Goal: Task Accomplishment & Management: Use online tool/utility

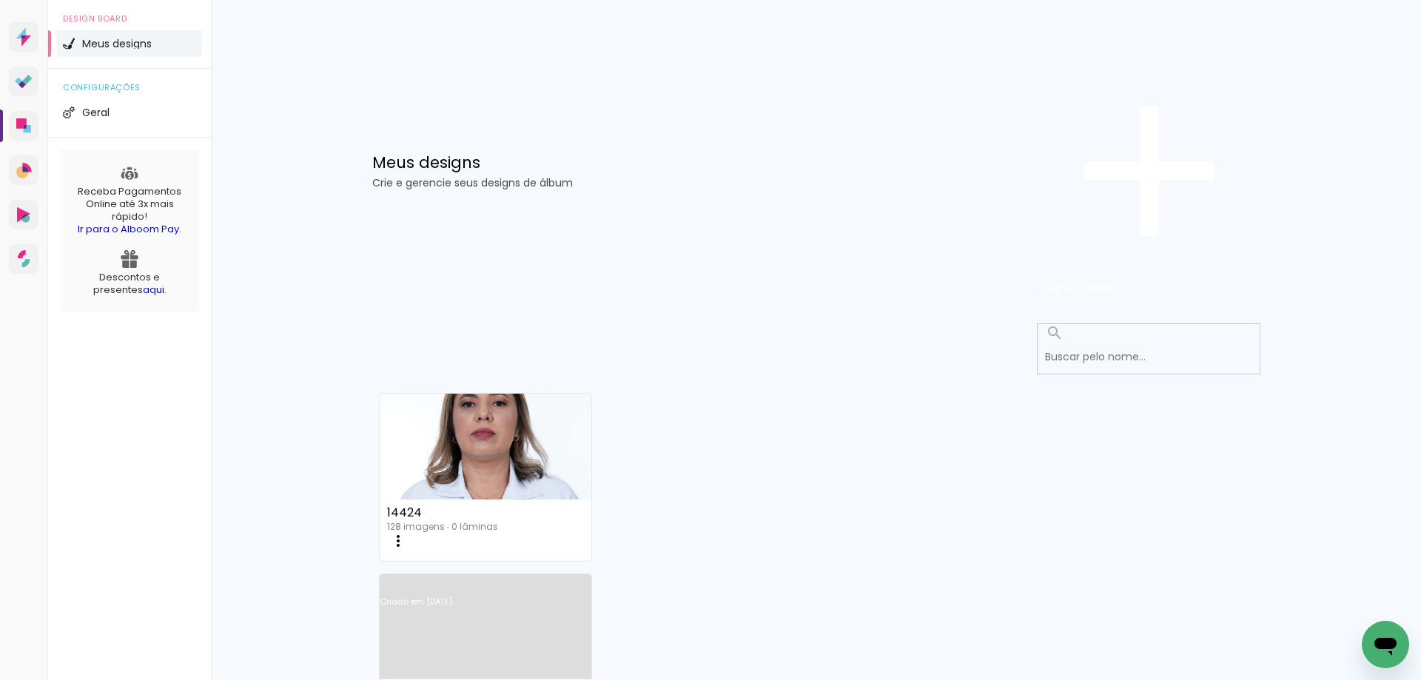
click at [592, 579] on link "Criado em [DATE]" at bounding box center [486, 621] width 212 height 84
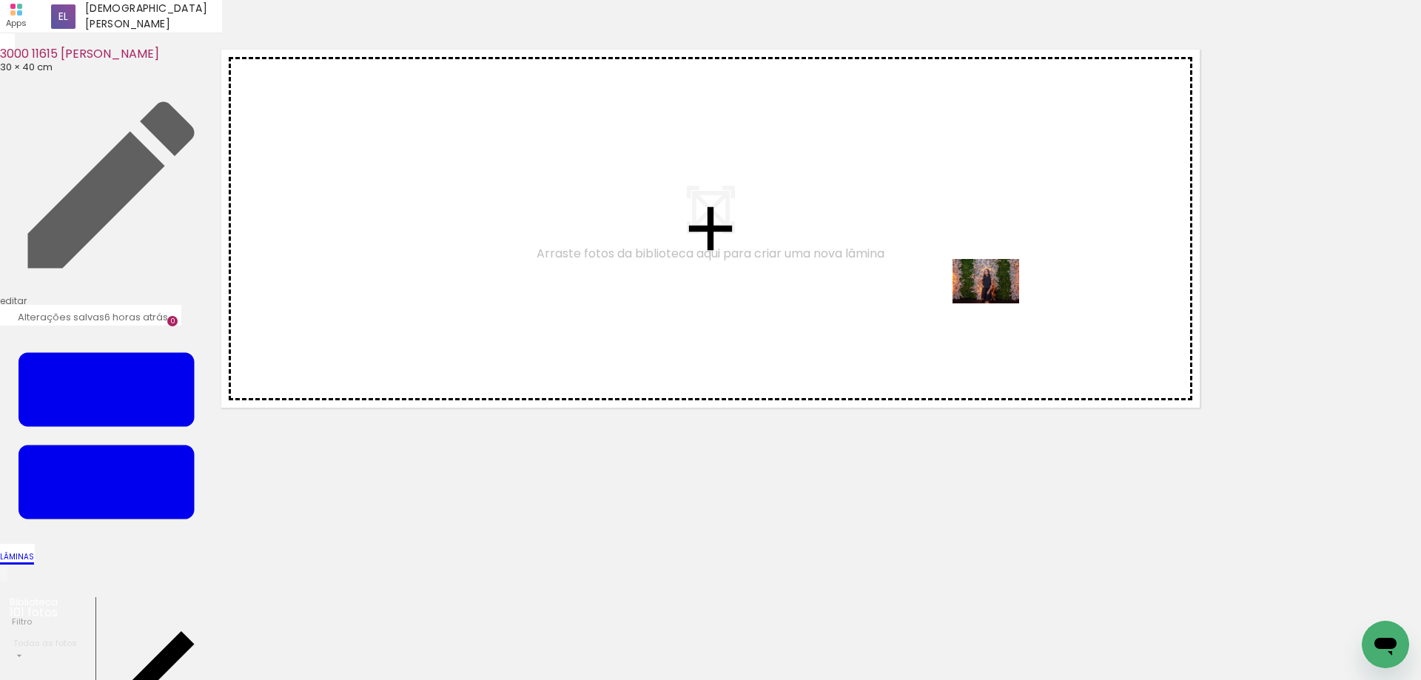
drag, startPoint x: 157, startPoint y: 636, endPoint x: 1013, endPoint y: 396, distance: 889.2
click at [1006, 305] on quentale-workspace at bounding box center [710, 340] width 1421 height 680
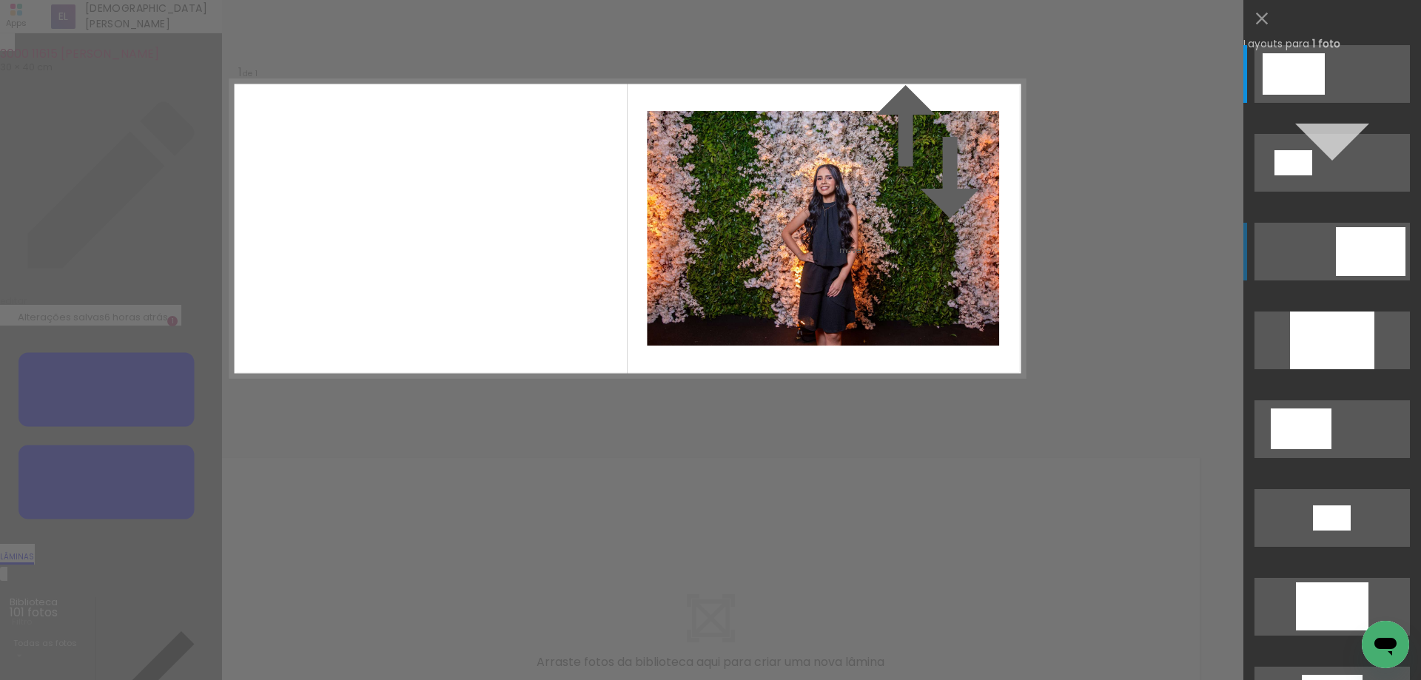
click at [1396, 263] on div at bounding box center [1371, 251] width 70 height 49
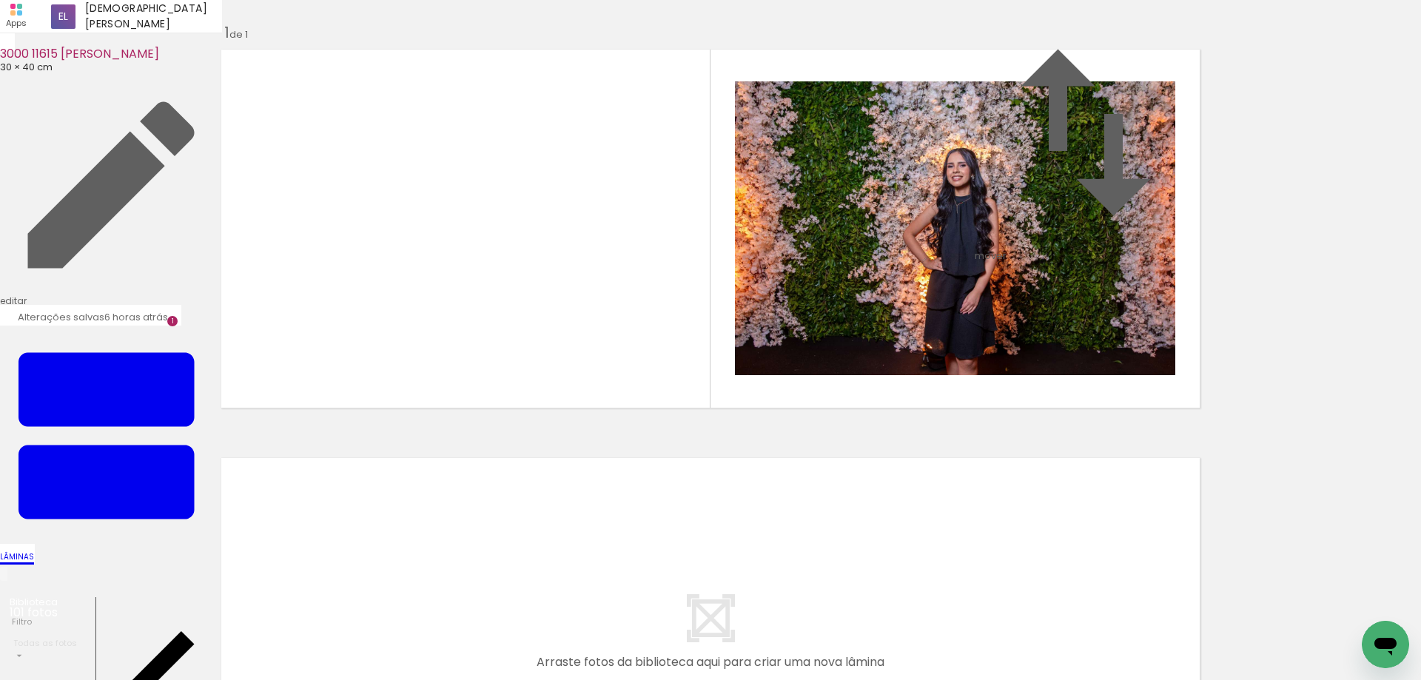
scroll to position [306, 0]
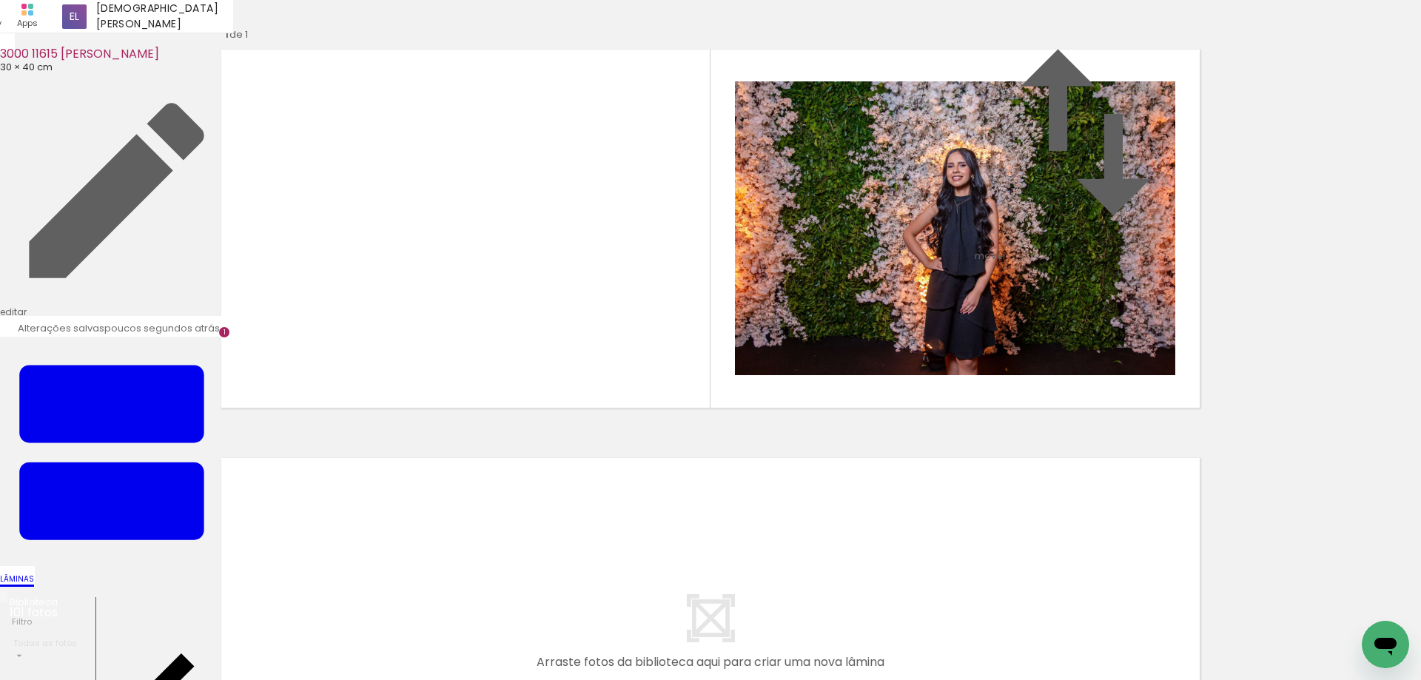
drag, startPoint x: 340, startPoint y: 638, endPoint x: 386, endPoint y: 613, distance: 52.0
click at [355, 499] on quentale-workspace at bounding box center [710, 340] width 1421 height 680
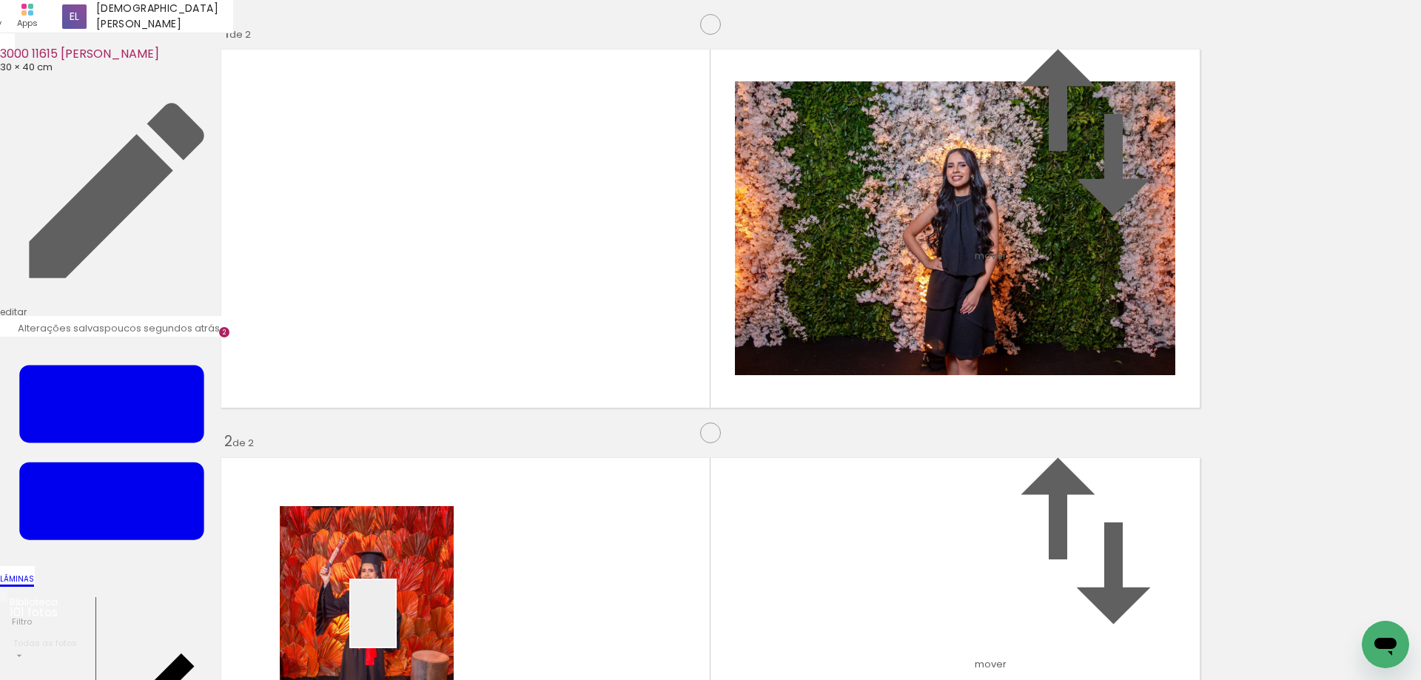
scroll to position [380, 0]
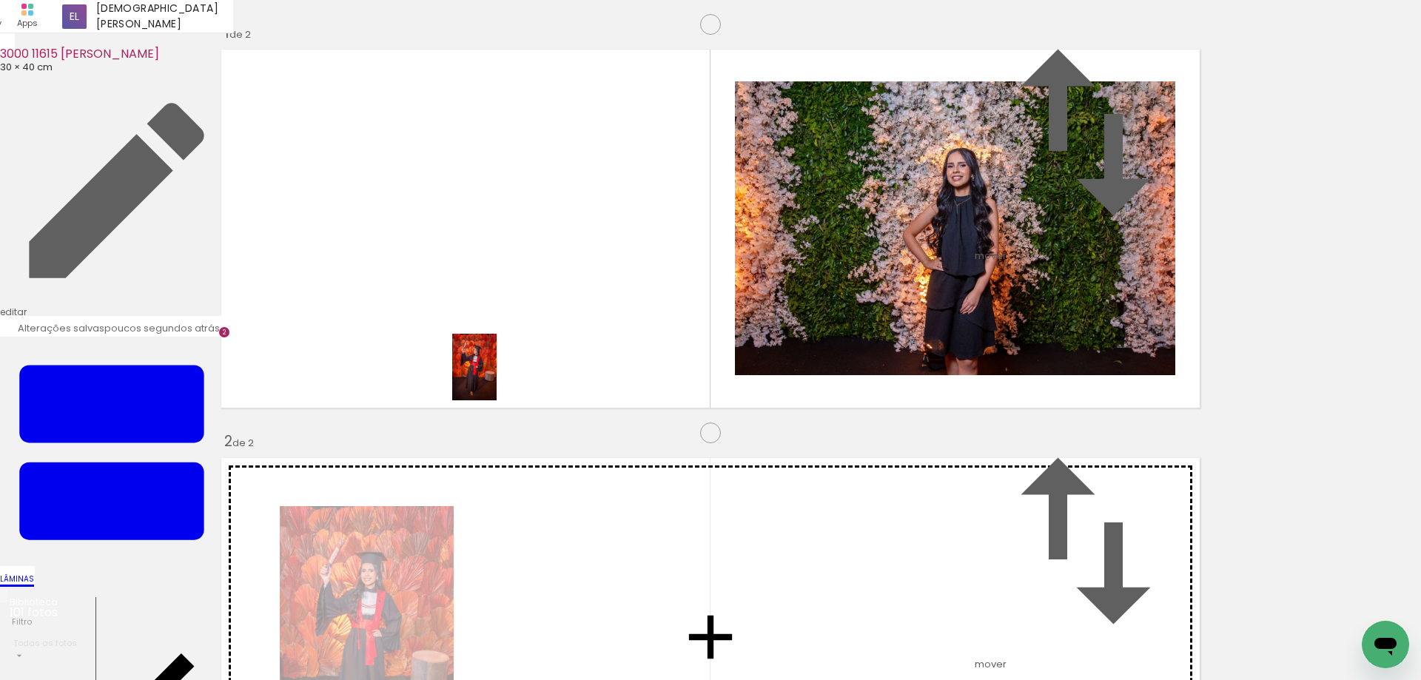
drag, startPoint x: 393, startPoint y: 629, endPoint x: 496, endPoint y: 378, distance: 271.4
click at [496, 378] on quentale-workspace at bounding box center [710, 340] width 1421 height 680
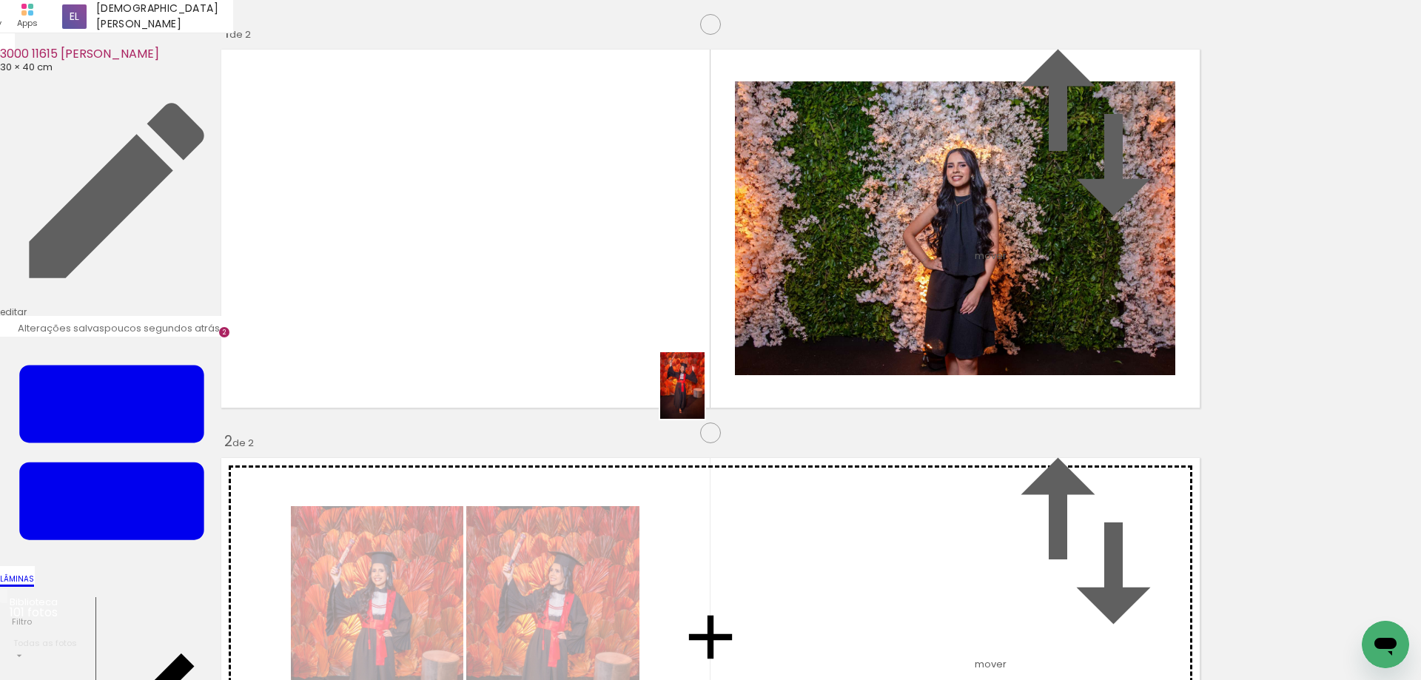
drag, startPoint x: 481, startPoint y: 642, endPoint x: 778, endPoint y: 338, distance: 424.9
click at [778, 338] on quentale-workspace at bounding box center [710, 340] width 1421 height 680
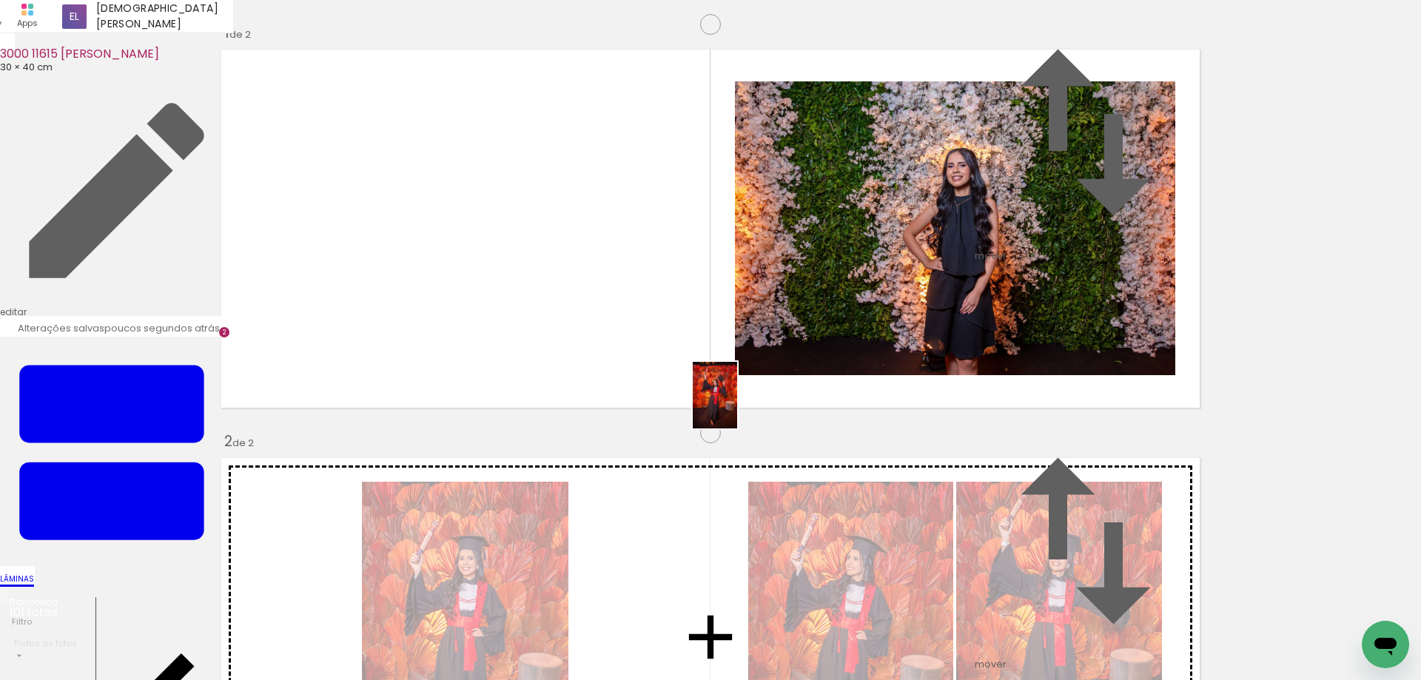
drag, startPoint x: 564, startPoint y: 650, endPoint x: 738, endPoint y: 405, distance: 299.8
click at [738, 405] on quentale-workspace at bounding box center [710, 340] width 1421 height 680
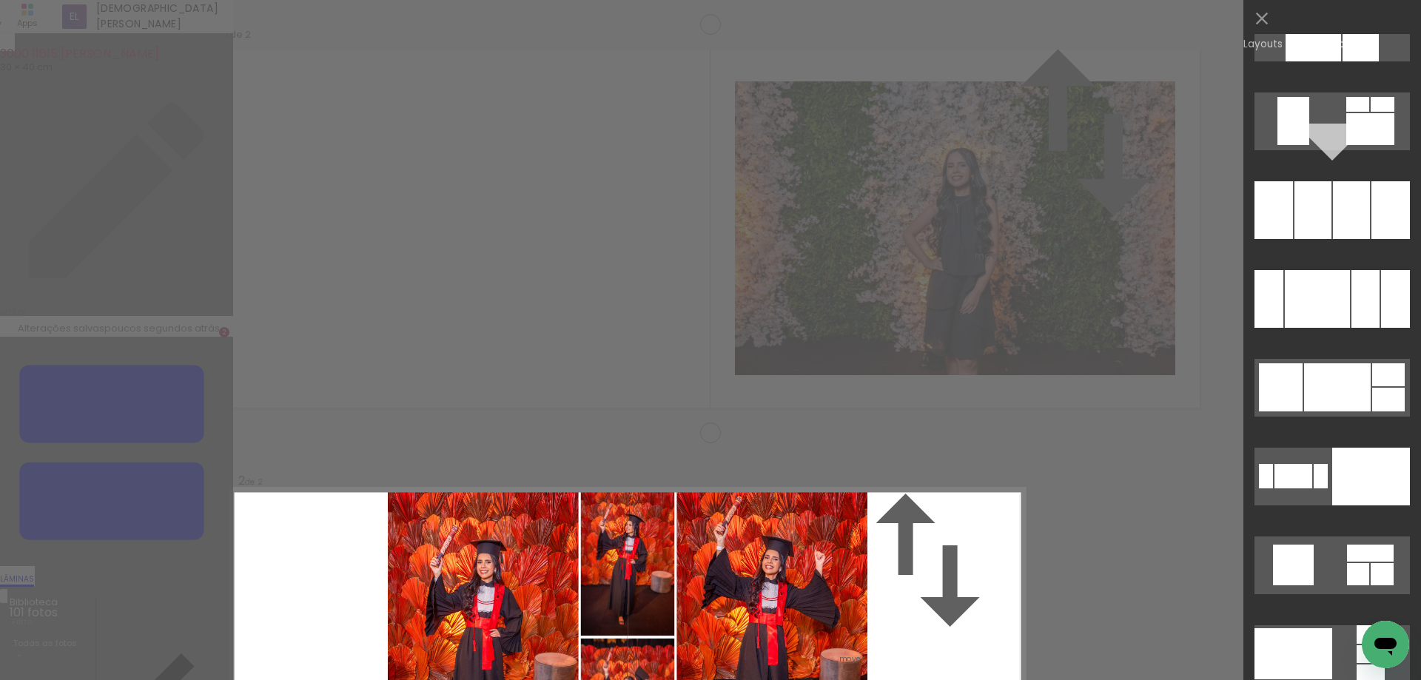
scroll to position [20325, 0]
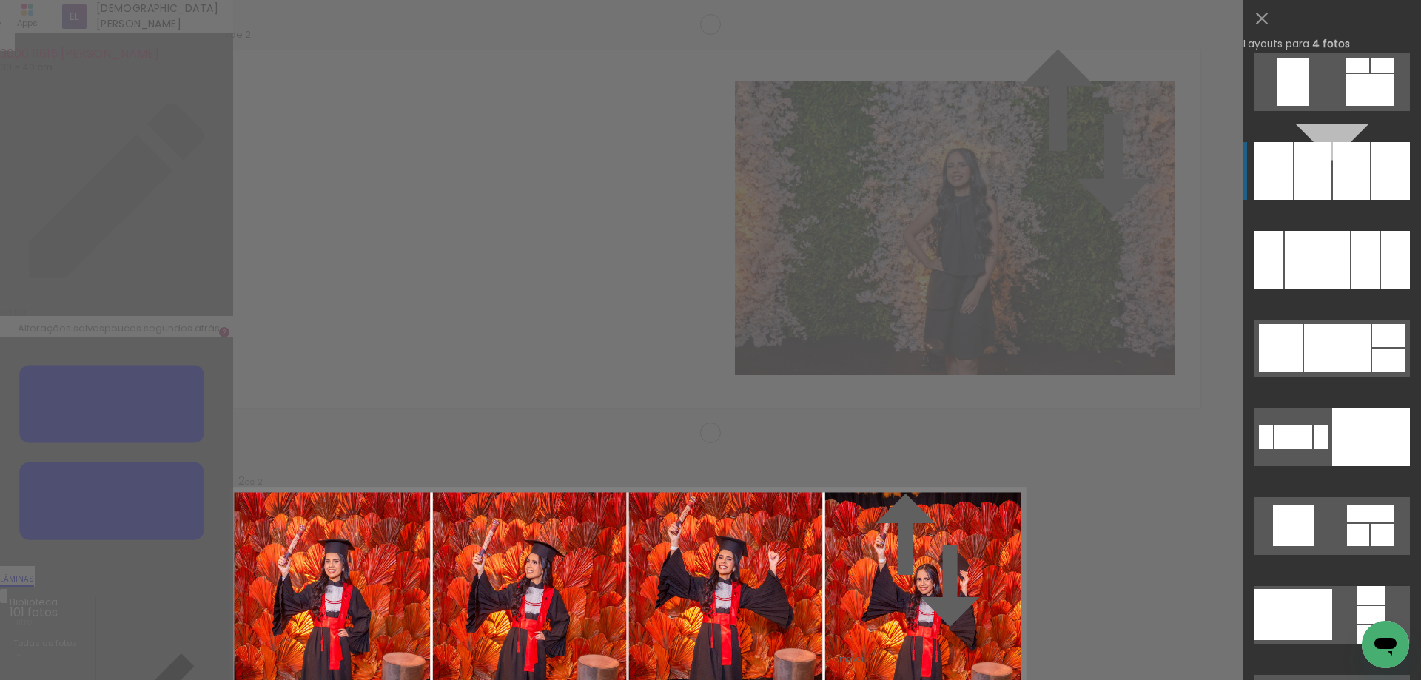
click at [1321, 182] on div at bounding box center [1312, 171] width 37 height 58
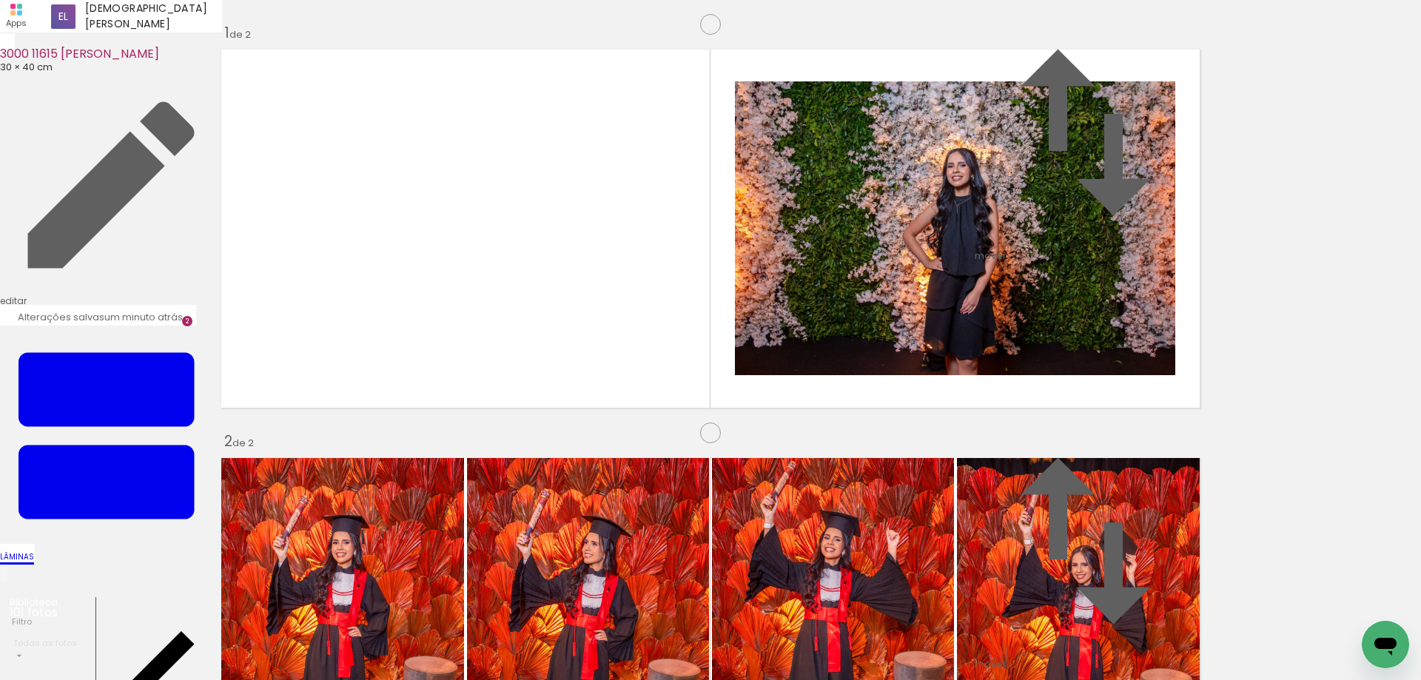
scroll to position [687, 0]
drag, startPoint x: 649, startPoint y: 624, endPoint x: 716, endPoint y: 625, distance: 66.6
click at [539, 468] on quentale-workspace at bounding box center [710, 340] width 1421 height 680
drag, startPoint x: 728, startPoint y: 637, endPoint x: 787, endPoint y: 653, distance: 61.4
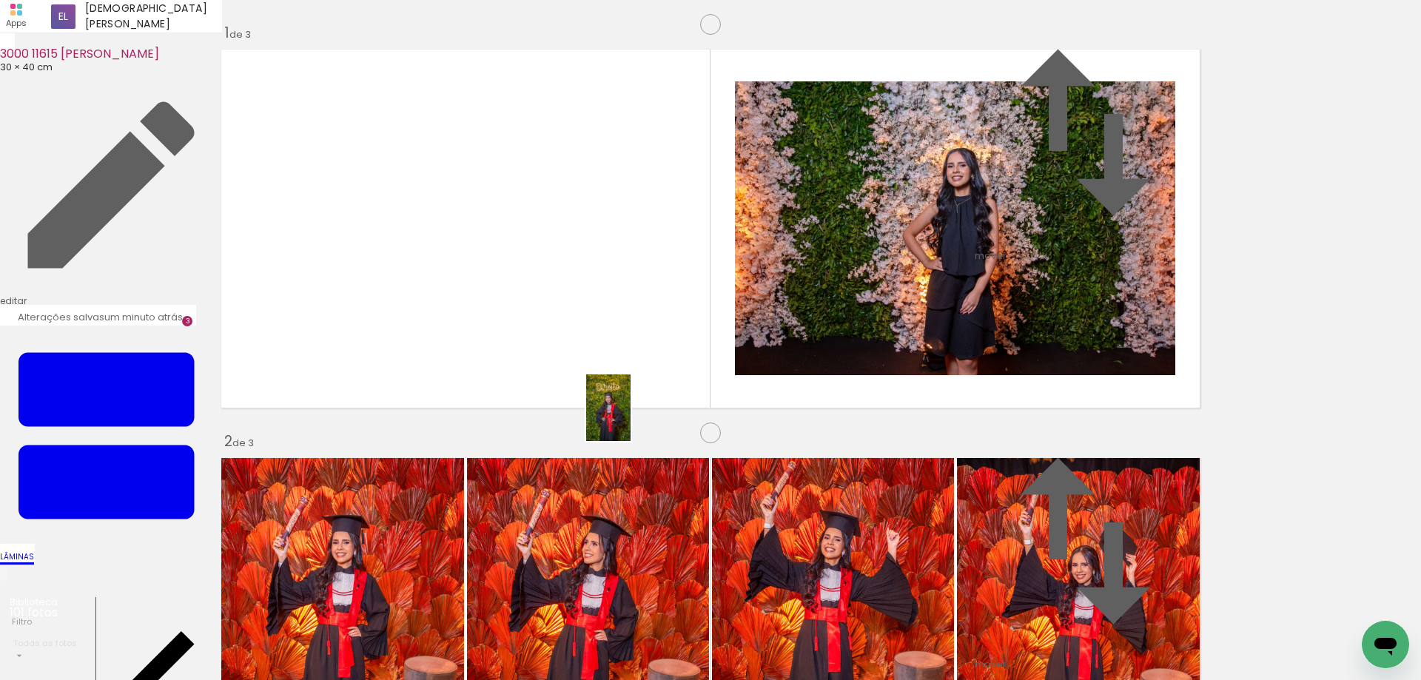
click at [607, 379] on quentale-workspace at bounding box center [710, 340] width 1421 height 680
drag, startPoint x: 809, startPoint y: 630, endPoint x: 922, endPoint y: 633, distance: 112.5
click at [822, 400] on quentale-workspace at bounding box center [710, 340] width 1421 height 680
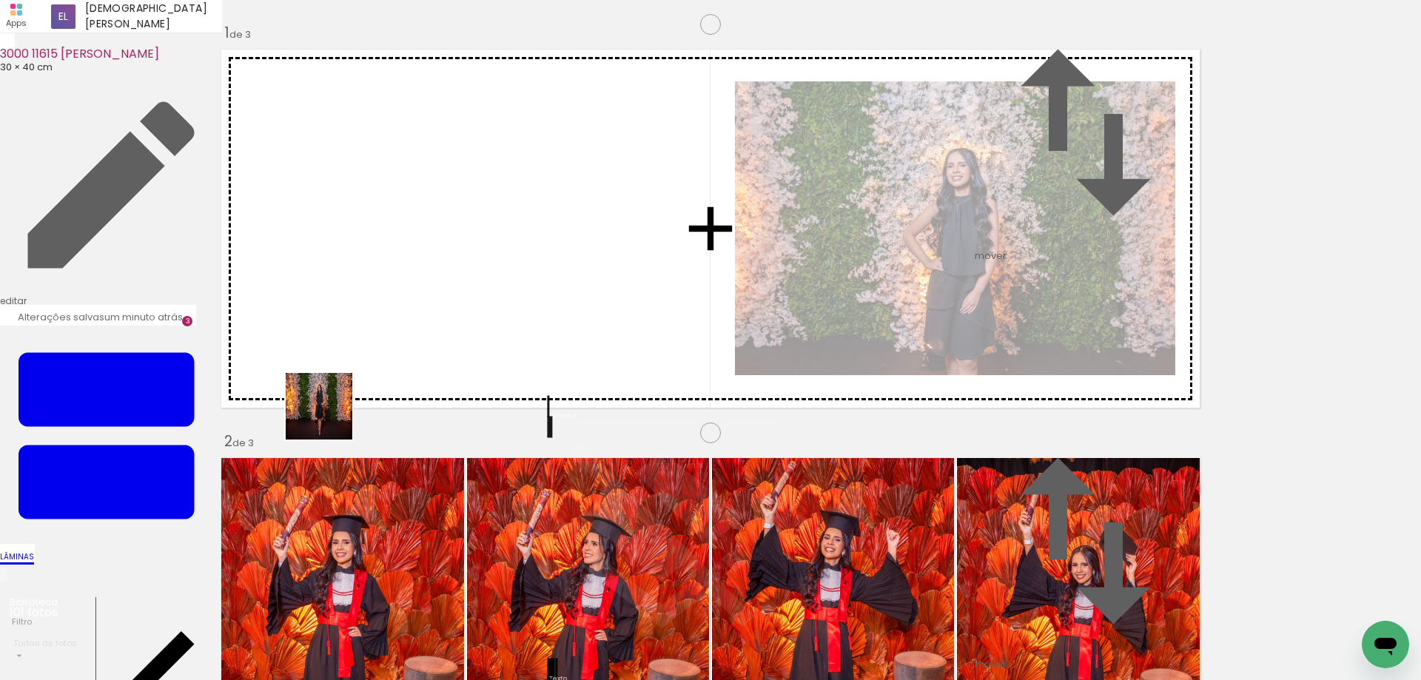
drag, startPoint x: 252, startPoint y: 609, endPoint x: 359, endPoint y: 359, distance: 272.1
click at [354, 363] on quentale-workspace at bounding box center [710, 340] width 1421 height 680
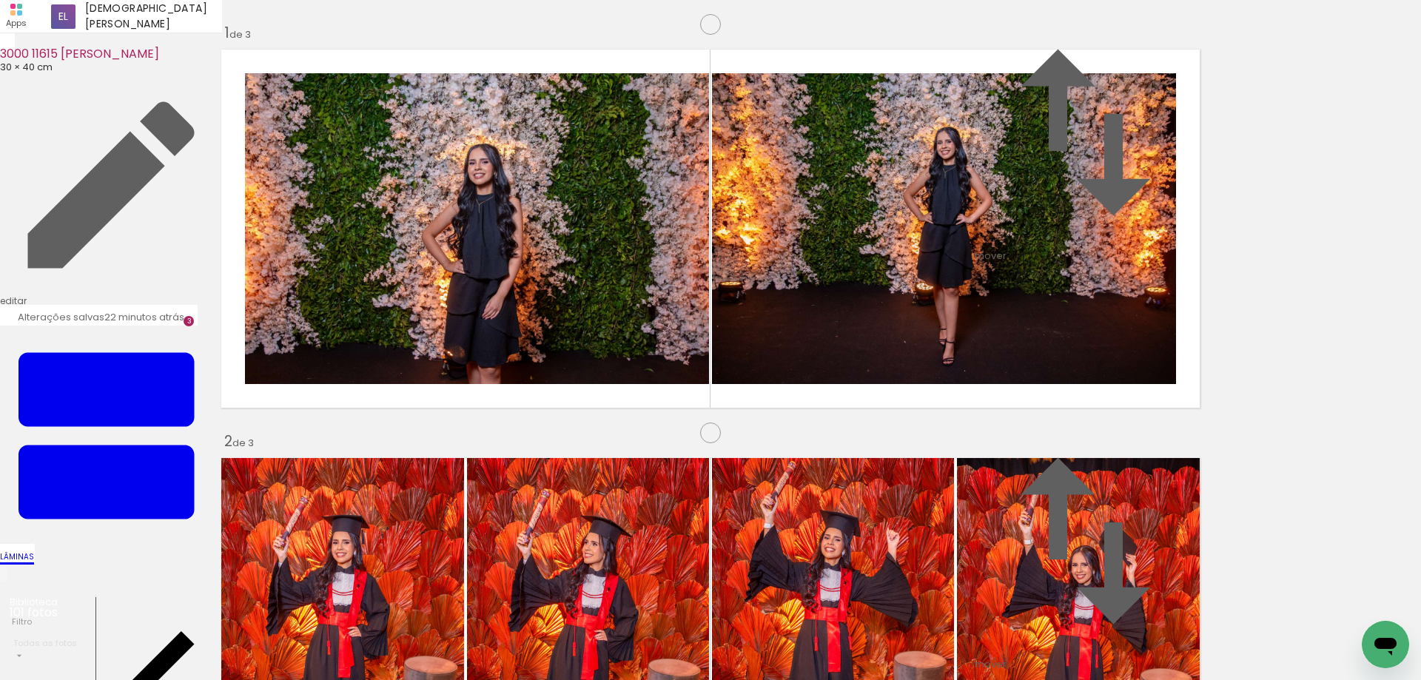
scroll to position [919, 0]
drag, startPoint x: 900, startPoint y: 642, endPoint x: 1002, endPoint y: 310, distance: 346.9
click at [1002, 310] on quentale-workspace at bounding box center [710, 340] width 1421 height 680
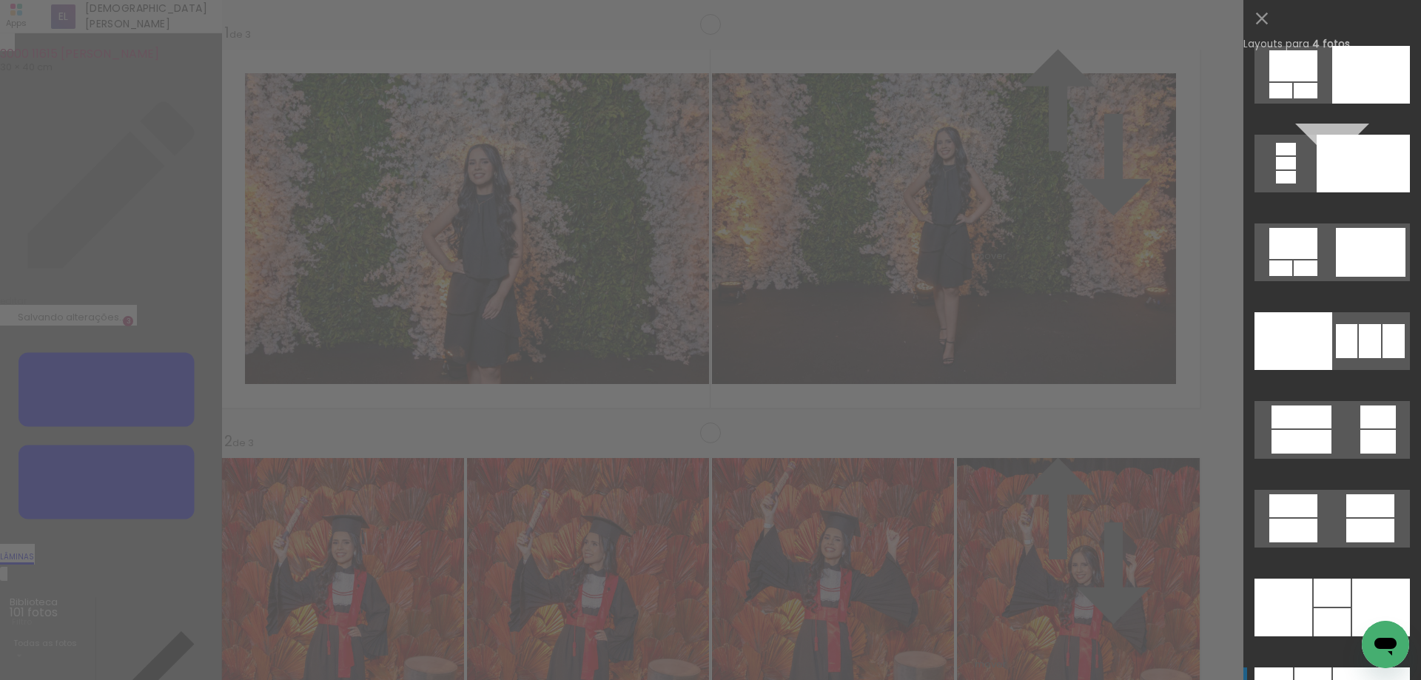
scroll to position [29518, 0]
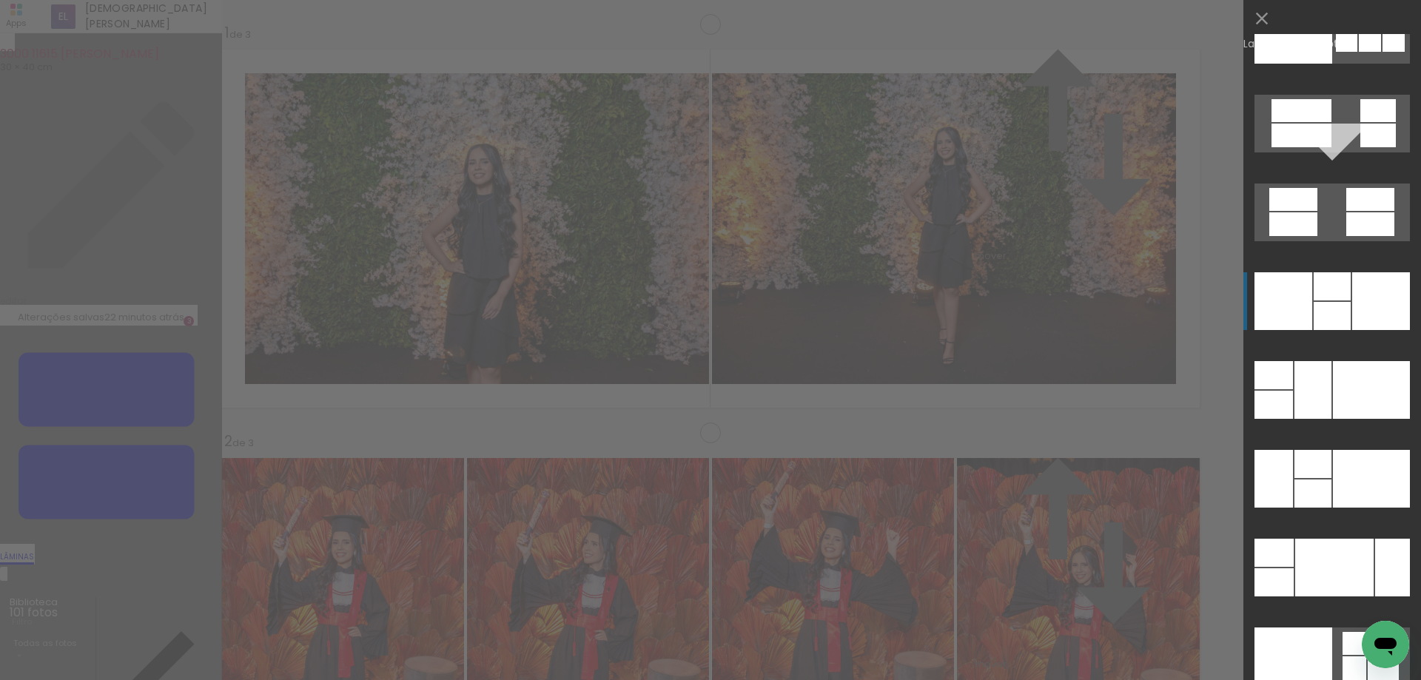
click at [1364, 313] on div at bounding box center [1381, 301] width 58 height 58
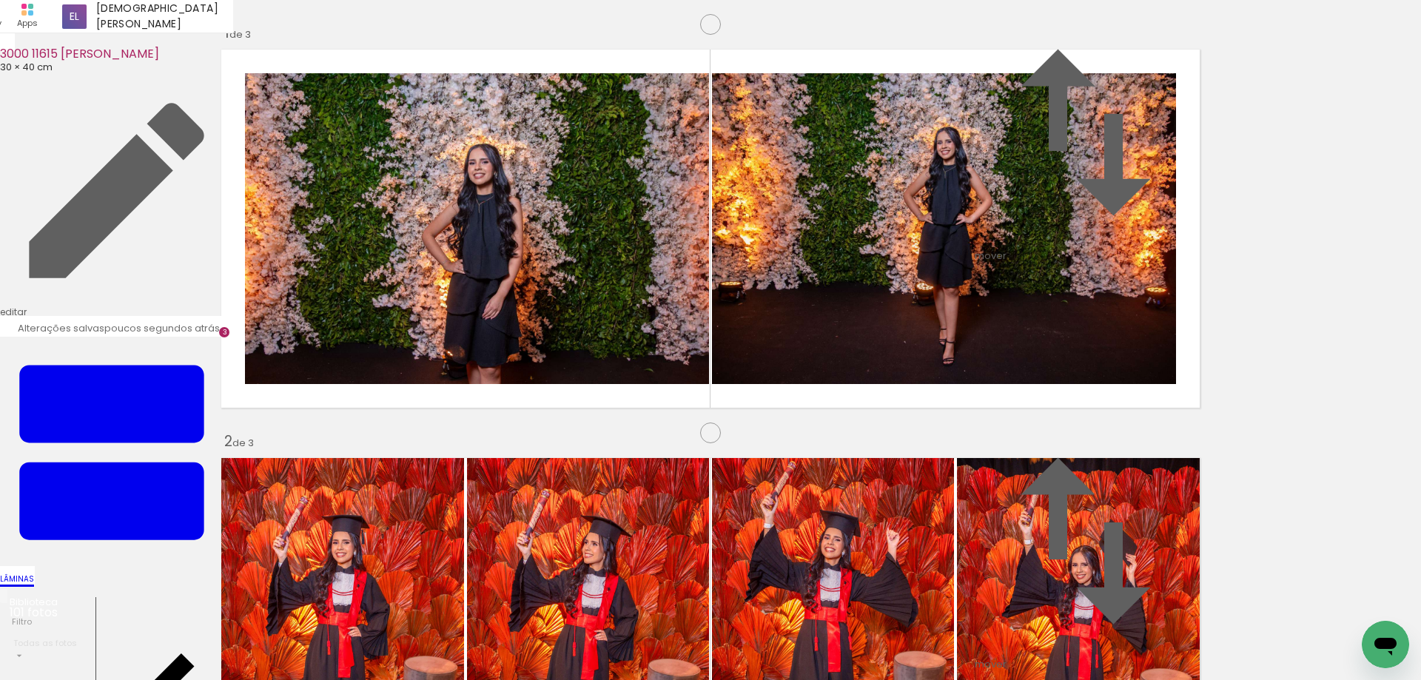
drag, startPoint x: 469, startPoint y: 364, endPoint x: 444, endPoint y: 292, distance: 76.1
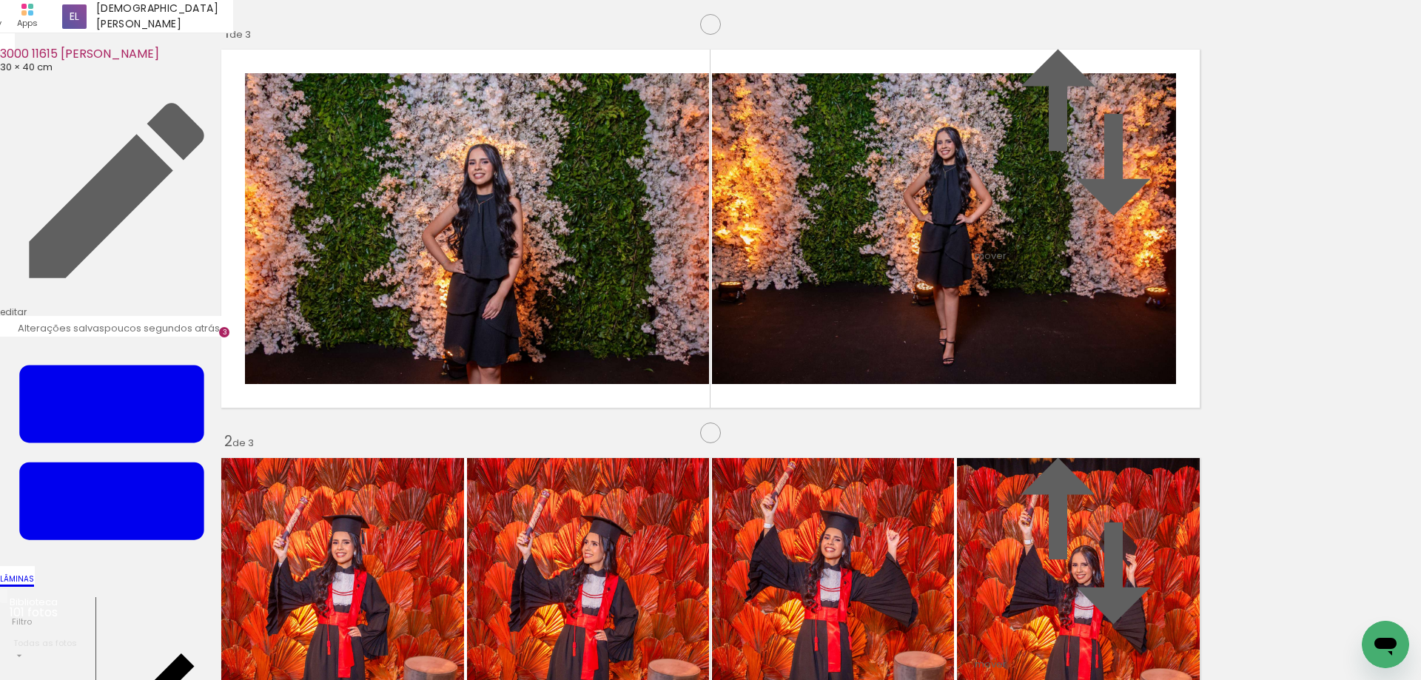
drag, startPoint x: 442, startPoint y: 298, endPoint x: 442, endPoint y: 314, distance: 15.5
drag, startPoint x: 1026, startPoint y: 413, endPoint x: 1014, endPoint y: 349, distance: 64.6
drag, startPoint x: 1014, startPoint y: 354, endPoint x: 1016, endPoint y: 371, distance: 17.1
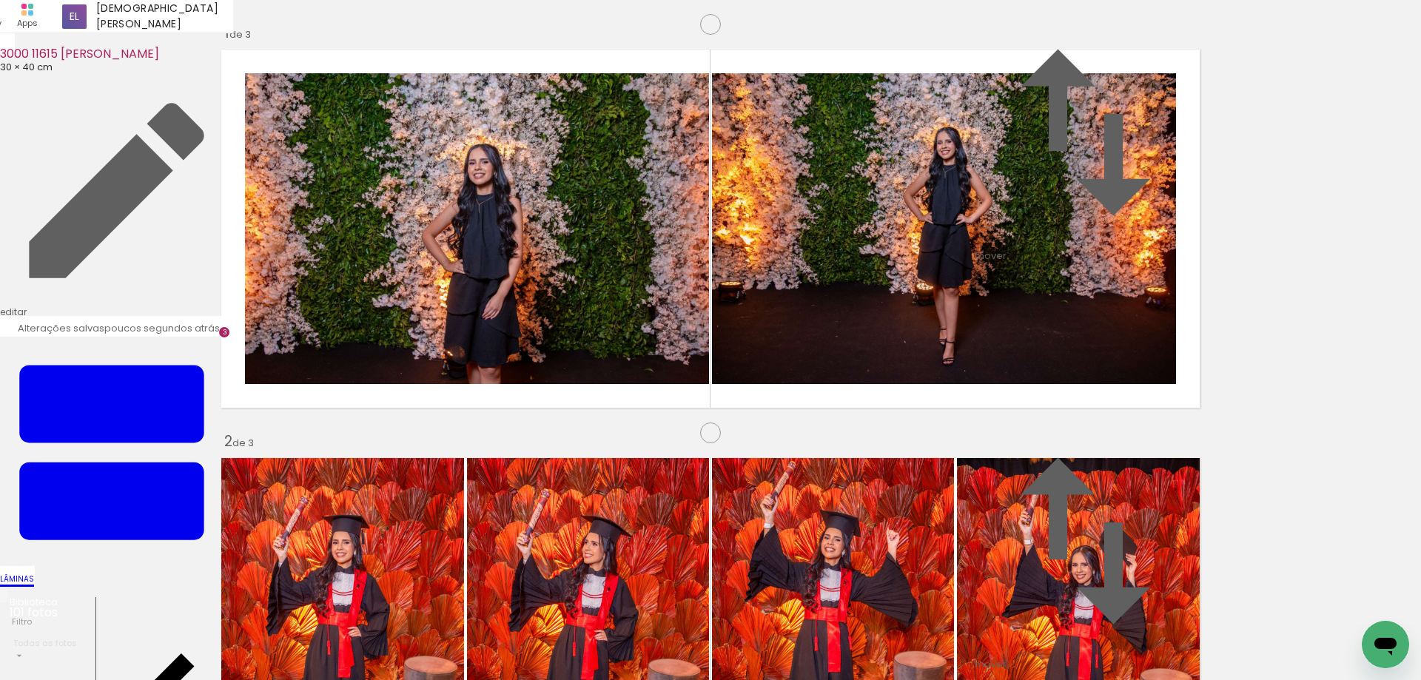
drag, startPoint x: 733, startPoint y: 413, endPoint x: 905, endPoint y: 379, distance: 175.7
click at [0, 0] on slot at bounding box center [0, 0] width 0 height 0
drag, startPoint x: 1003, startPoint y: 364, endPoint x: 997, endPoint y: 312, distance: 53.0
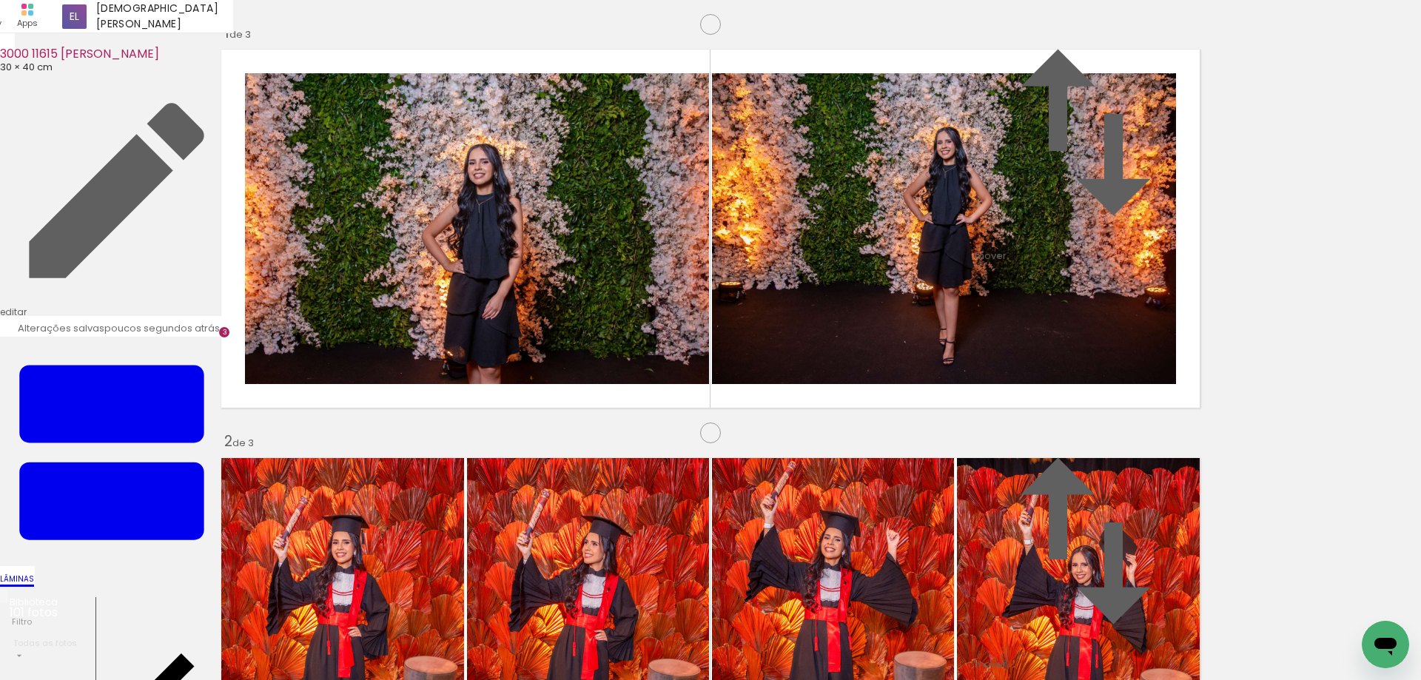
drag, startPoint x: 1007, startPoint y: 345, endPoint x: 1008, endPoint y: 353, distance: 8.2
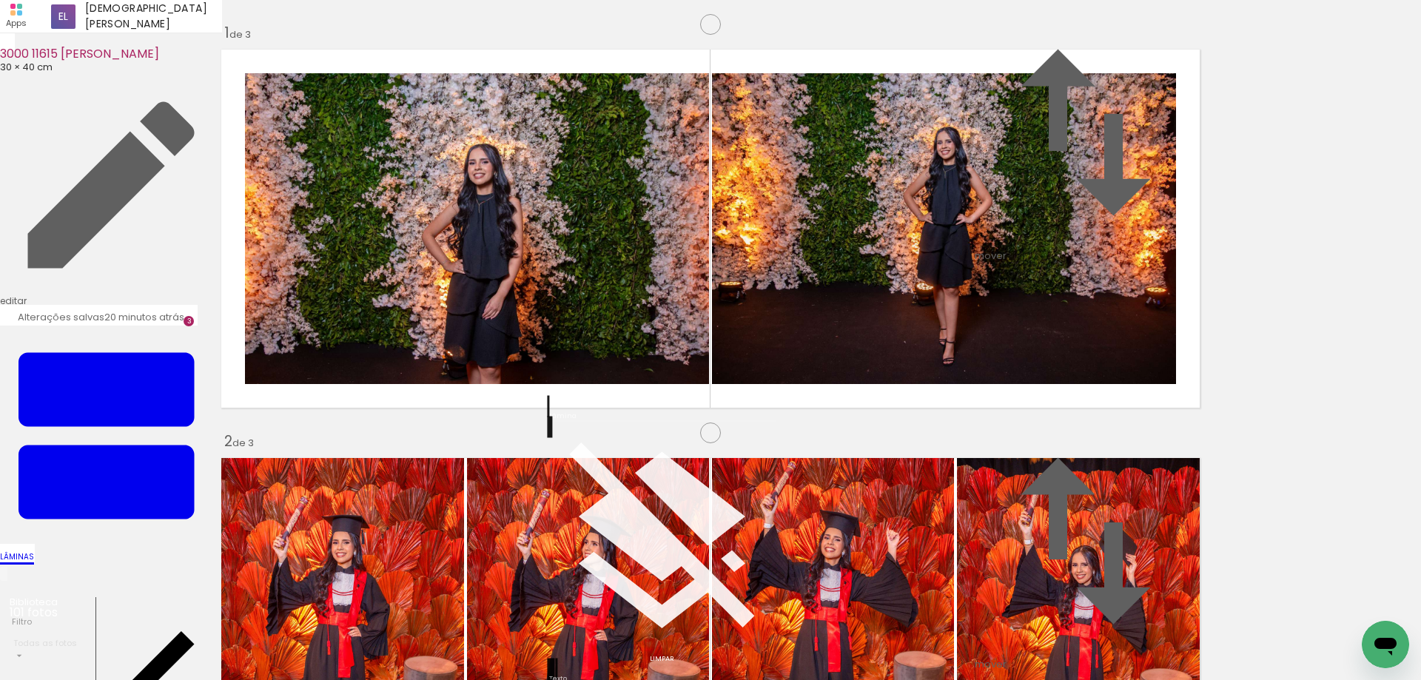
scroll to position [0, 0]
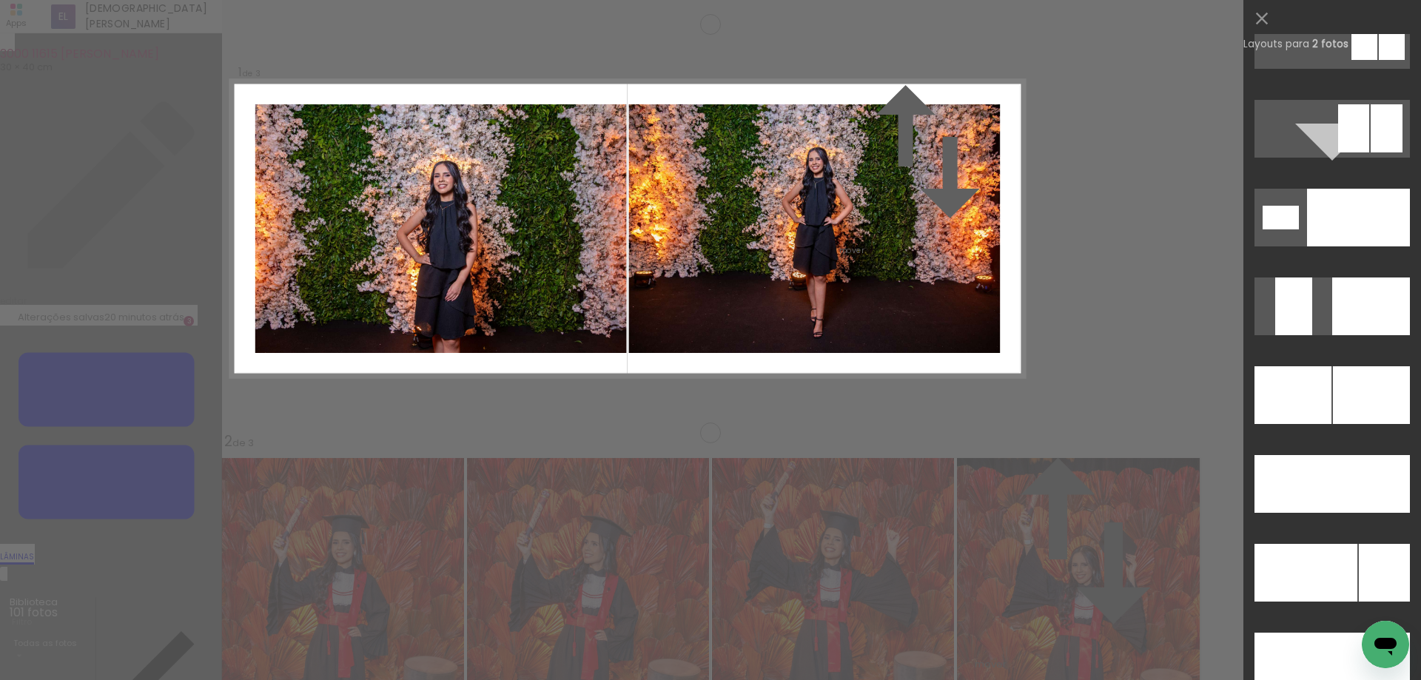
scroll to position [6249, 0]
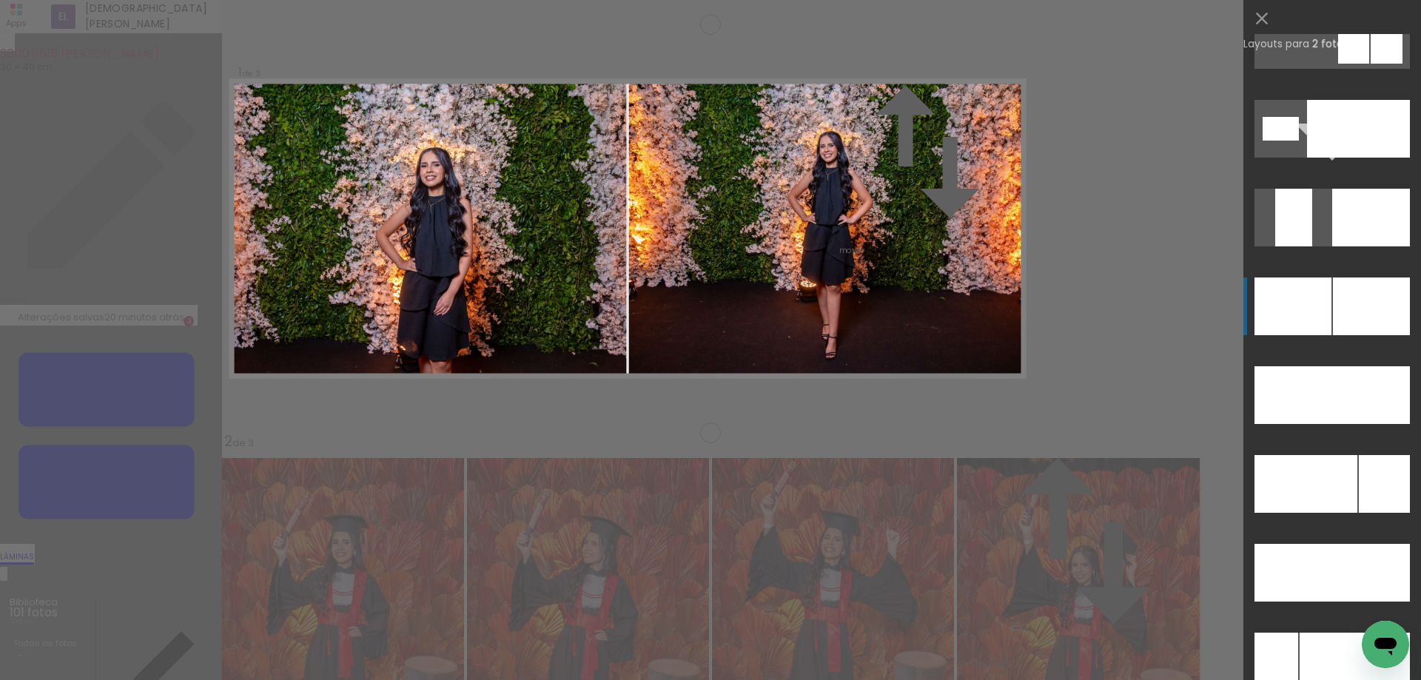
click at [1347, 310] on div at bounding box center [1371, 306] width 77 height 58
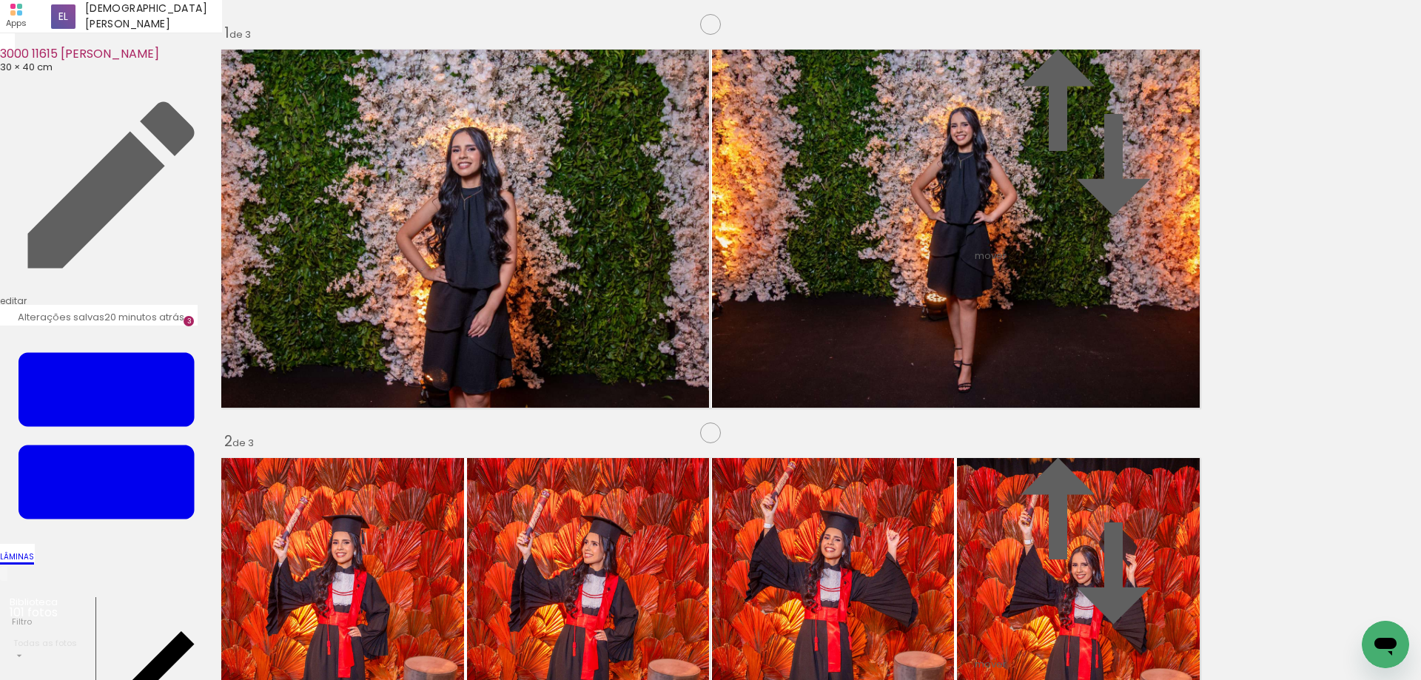
scroll to position [1179, 0]
drag, startPoint x: 981, startPoint y: 643, endPoint x: 984, endPoint y: 574, distance: 68.9
click at [504, 352] on quentale-workspace at bounding box center [710, 340] width 1421 height 680
drag, startPoint x: 1061, startPoint y: 647, endPoint x: 745, endPoint y: 367, distance: 422.5
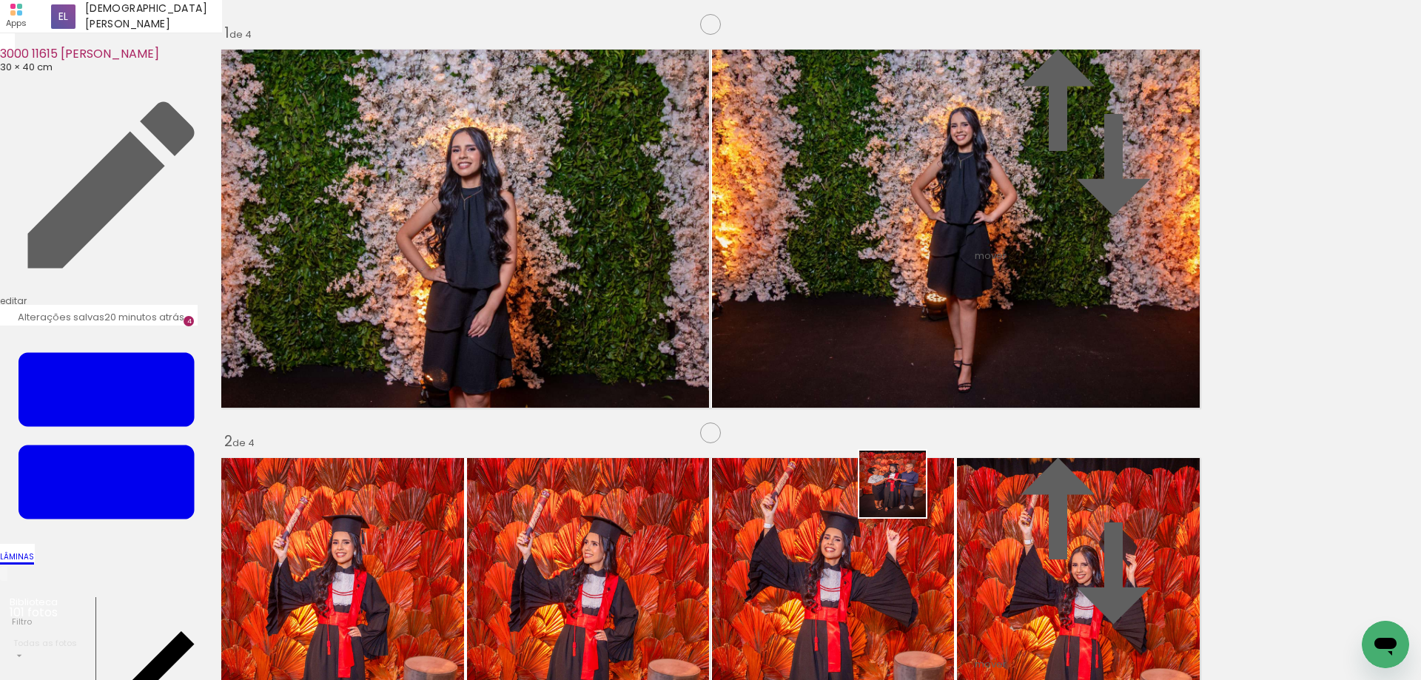
click at [749, 369] on quentale-workspace at bounding box center [710, 340] width 1421 height 680
drag, startPoint x: 1076, startPoint y: 616, endPoint x: 1107, endPoint y: 593, distance: 38.2
click at [903, 376] on quentale-workspace at bounding box center [710, 340] width 1421 height 680
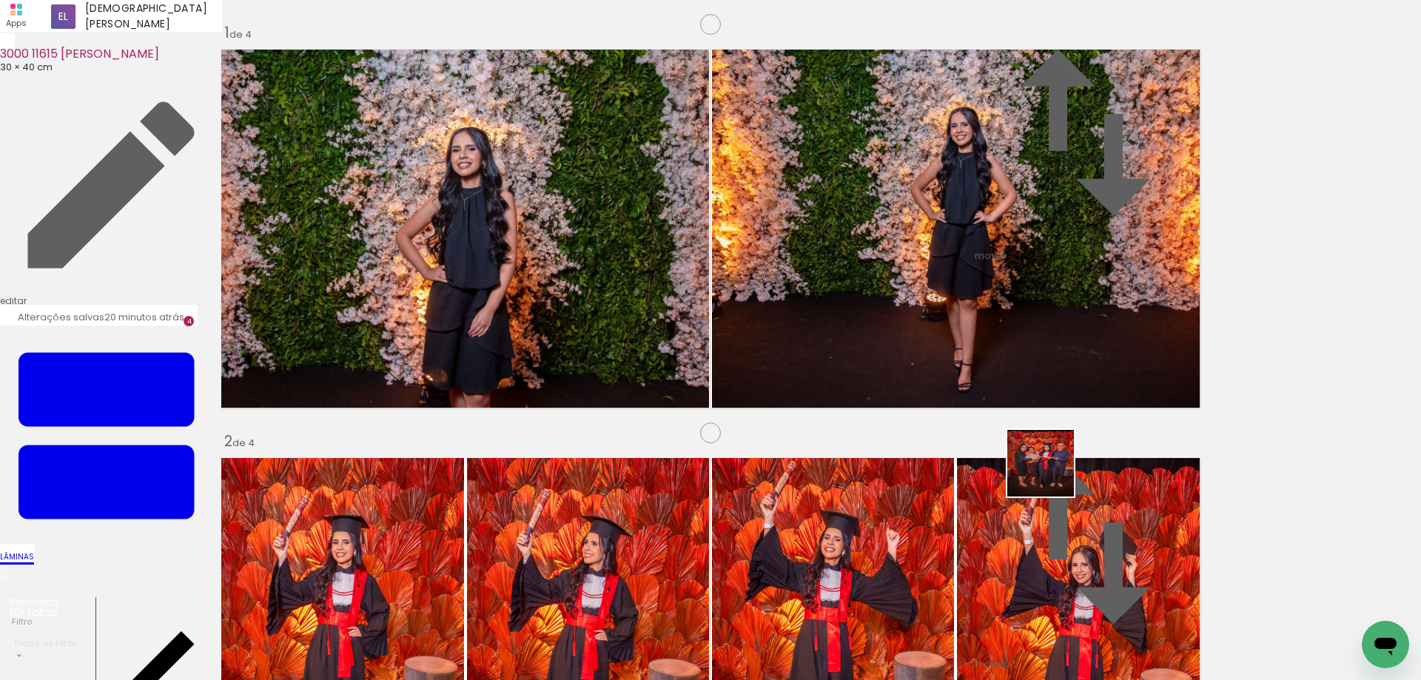
drag, startPoint x: 1140, startPoint y: 633, endPoint x: 694, endPoint y: 290, distance: 563.0
click at [697, 292] on quentale-workspace at bounding box center [710, 340] width 1421 height 680
drag, startPoint x: 1202, startPoint y: 551, endPoint x: 1139, endPoint y: 457, distance: 114.1
click at [1139, 457] on quentale-workspace at bounding box center [710, 340] width 1421 height 680
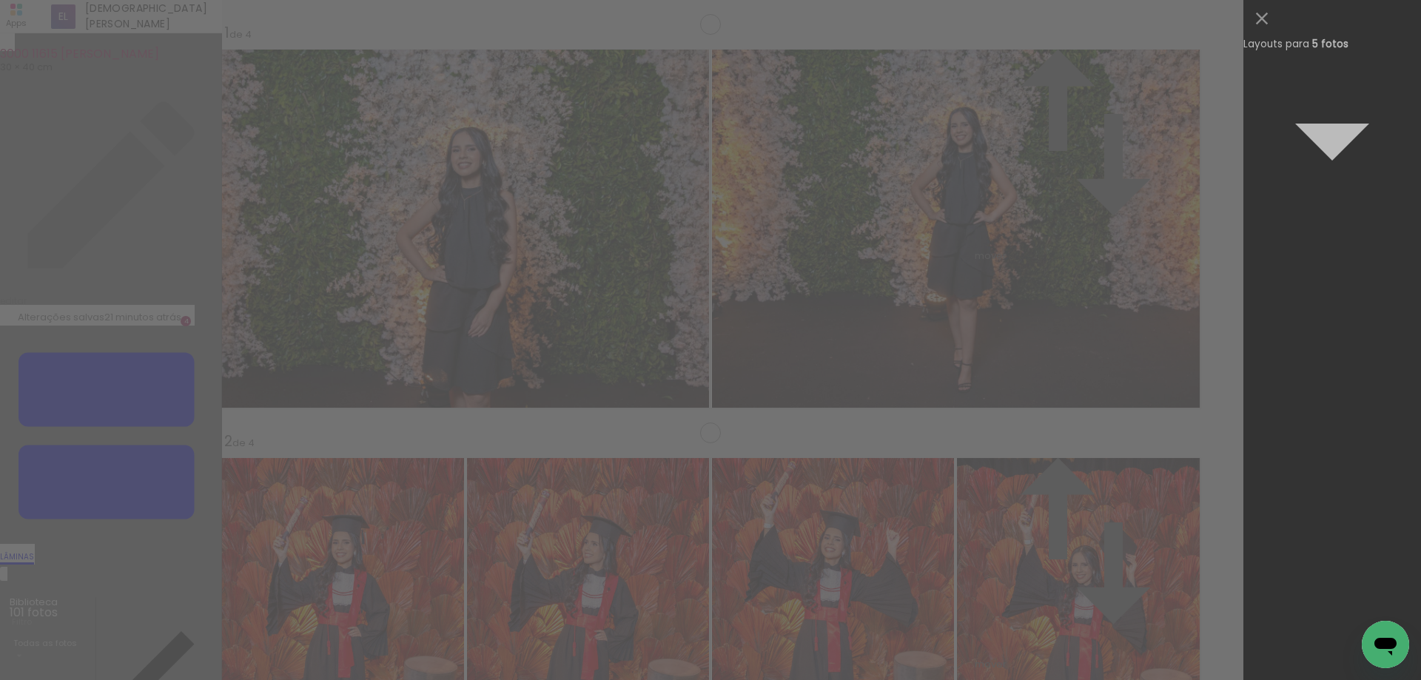
scroll to position [28322, 0]
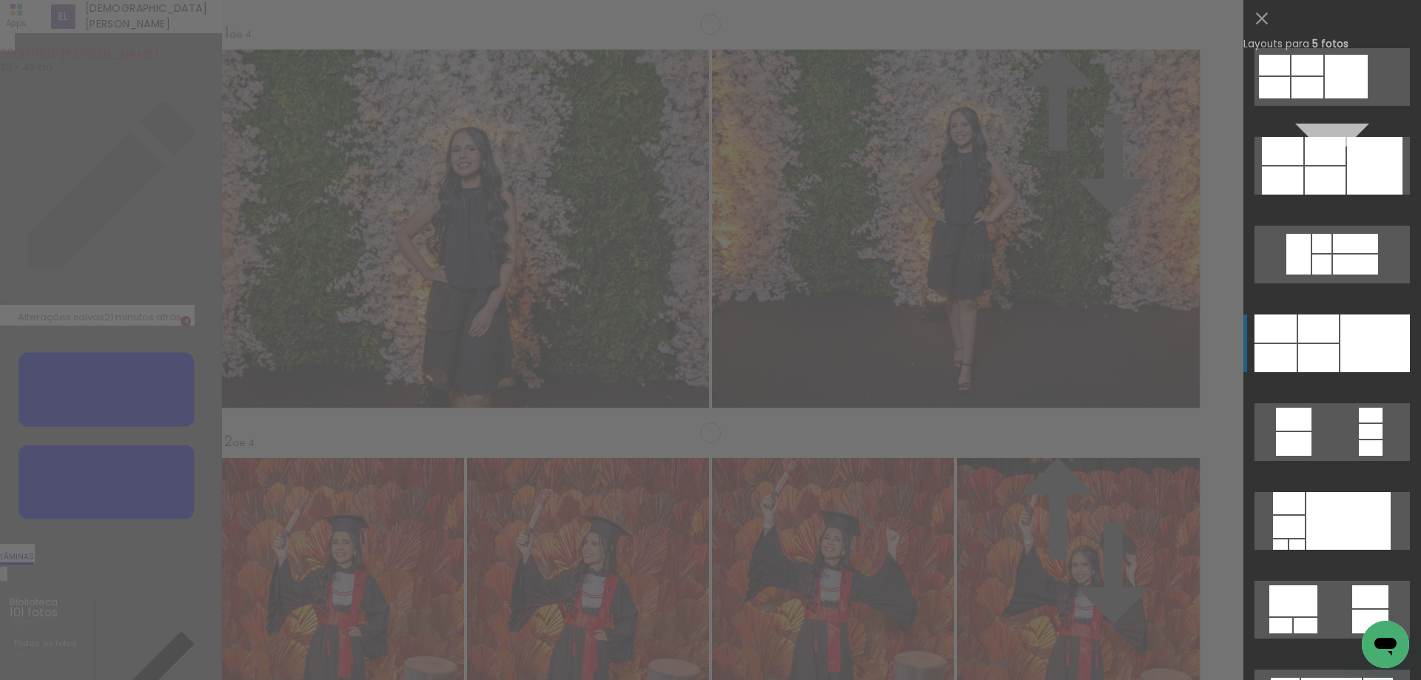
click at [1360, 326] on div at bounding box center [1375, 343] width 70 height 58
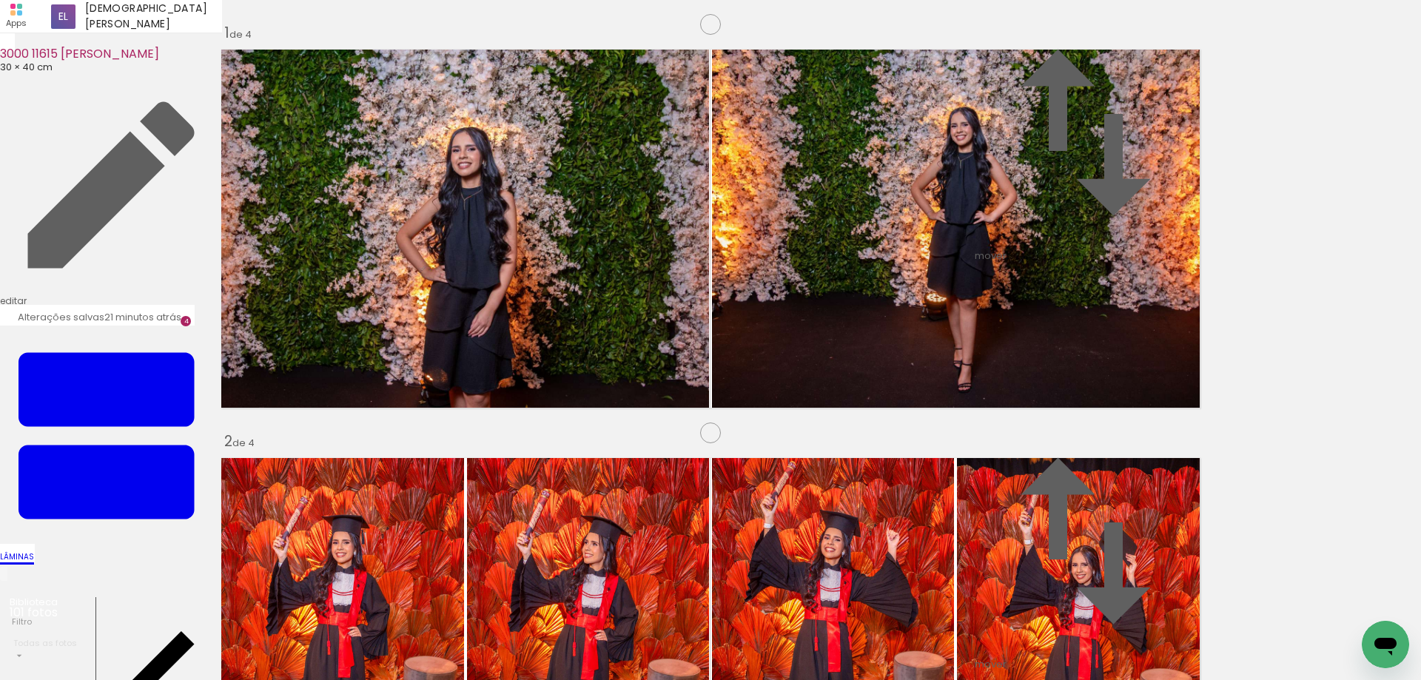
drag, startPoint x: 652, startPoint y: 249, endPoint x: 650, endPoint y: 314, distance: 64.4
drag, startPoint x: 401, startPoint y: 403, endPoint x: 388, endPoint y: 468, distance: 66.3
drag, startPoint x: 380, startPoint y: 220, endPoint x: 373, endPoint y: 278, distance: 58.9
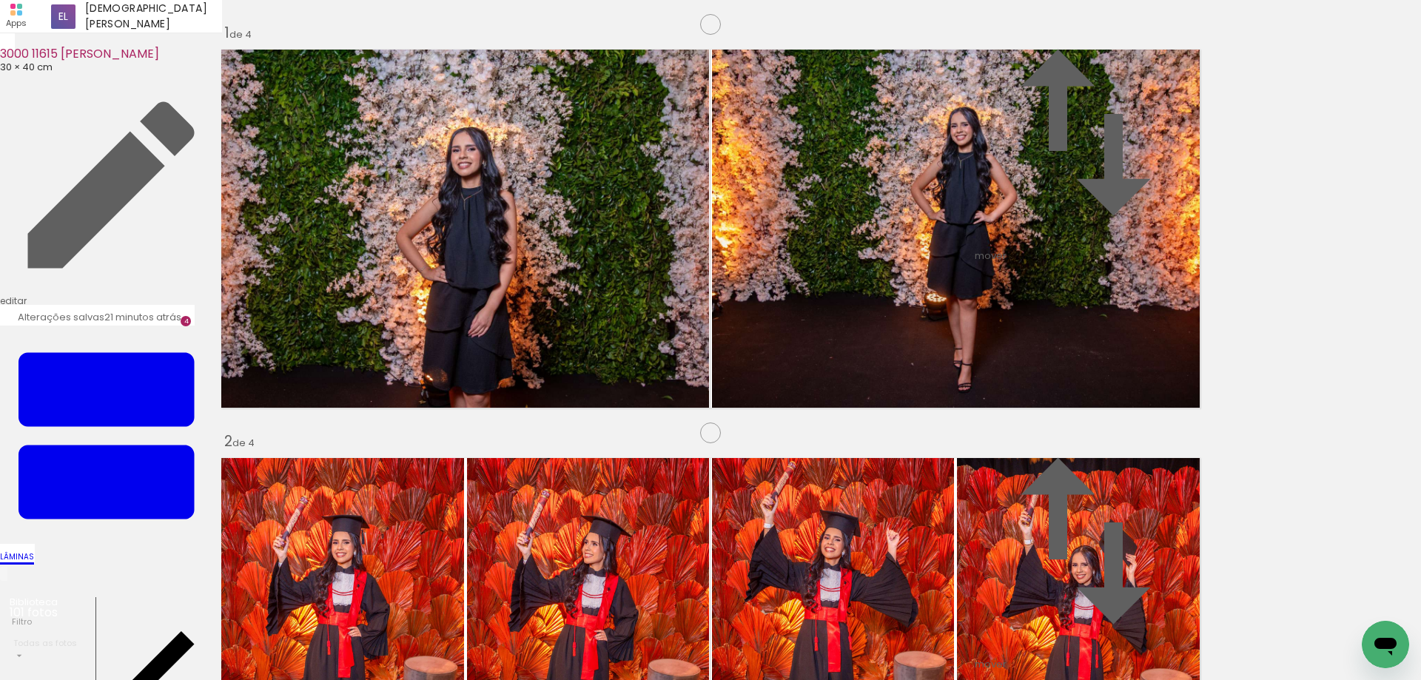
drag, startPoint x: 609, startPoint y: 427, endPoint x: 608, endPoint y: 440, distance: 13.3
drag, startPoint x: 1068, startPoint y: 345, endPoint x: 1066, endPoint y: 417, distance: 72.5
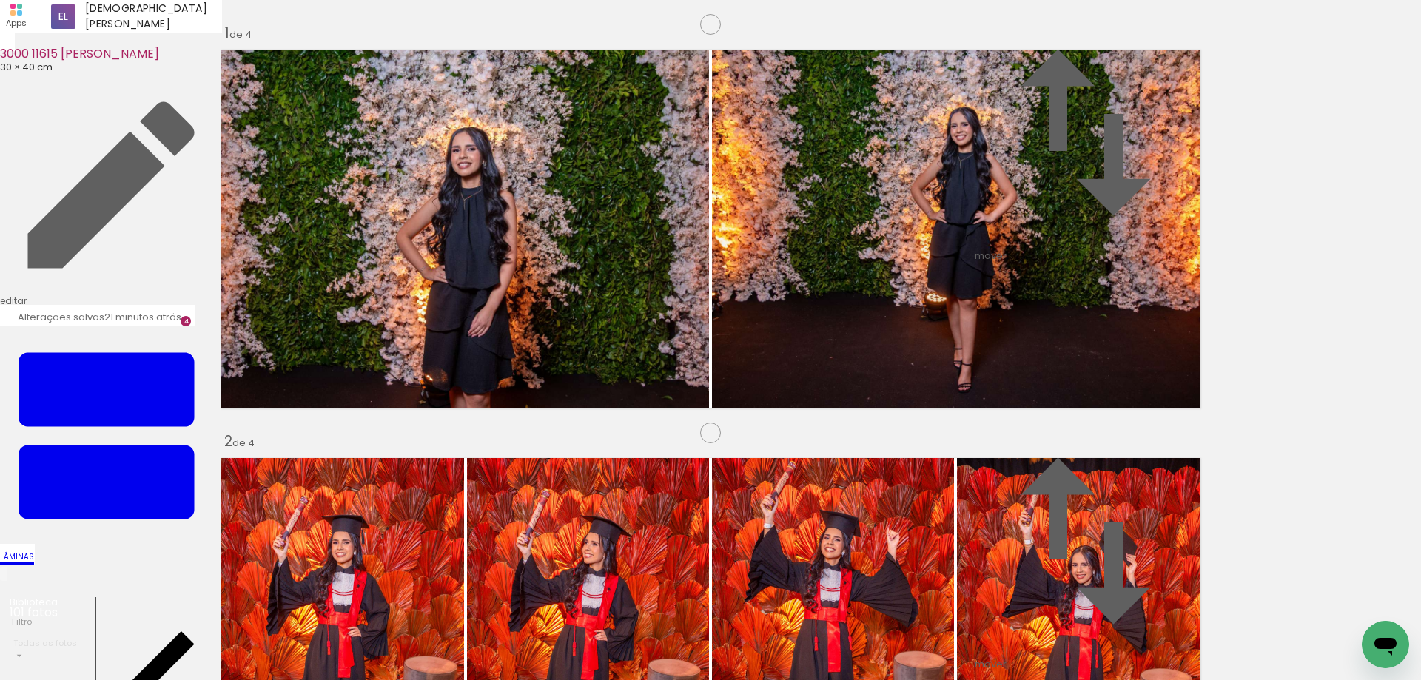
drag, startPoint x: 344, startPoint y: 433, endPoint x: 970, endPoint y: 355, distance: 630.8
click at [0, 0] on slot at bounding box center [0, 0] width 0 height 0
drag, startPoint x: 932, startPoint y: 298, endPoint x: 939, endPoint y: 359, distance: 61.0
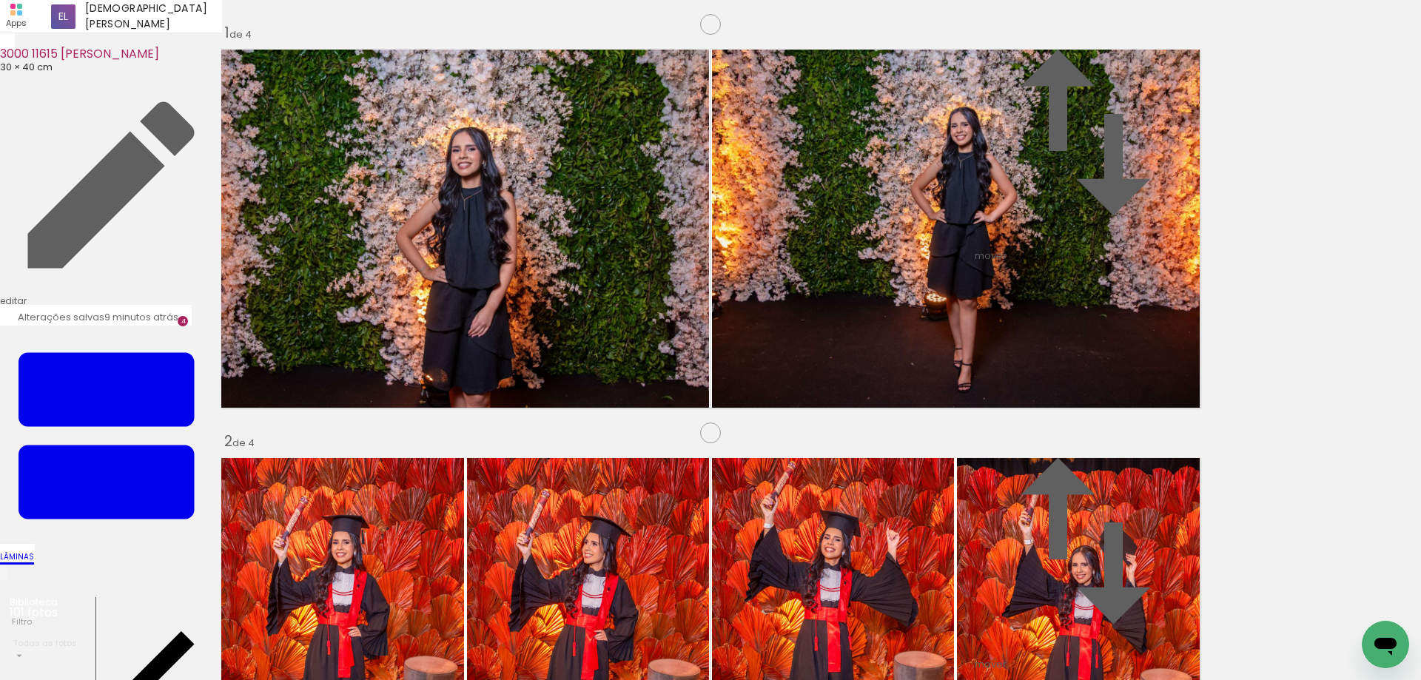
drag, startPoint x: 632, startPoint y: 252, endPoint x: 1379, endPoint y: 259, distance: 747.4
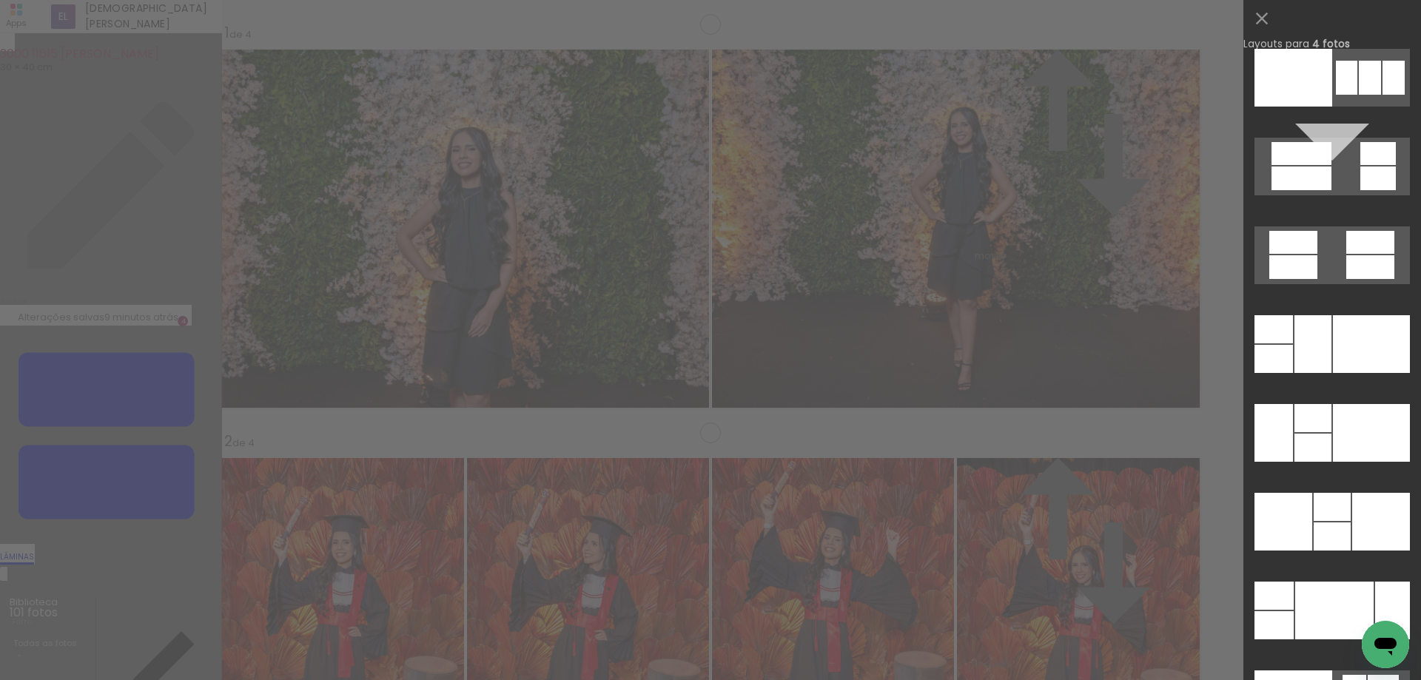
scroll to position [29514, 0]
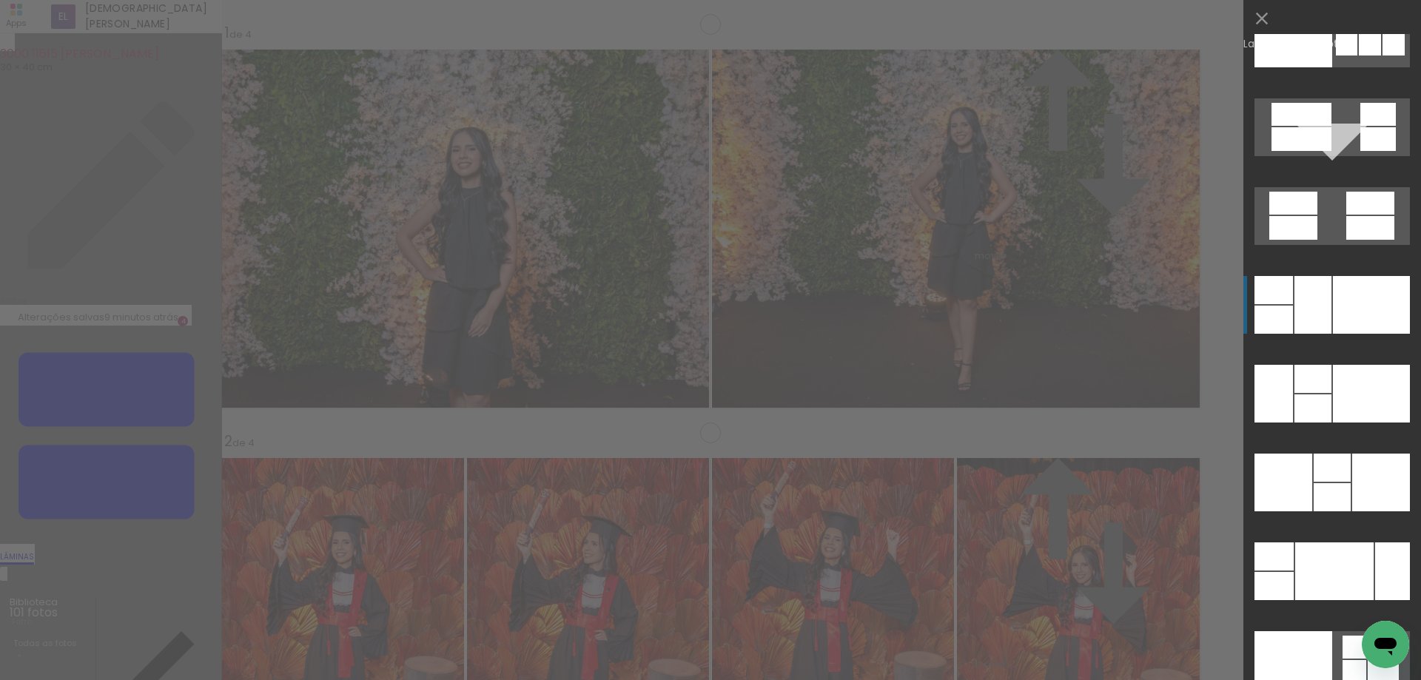
click at [1361, 312] on div at bounding box center [1371, 305] width 77 height 58
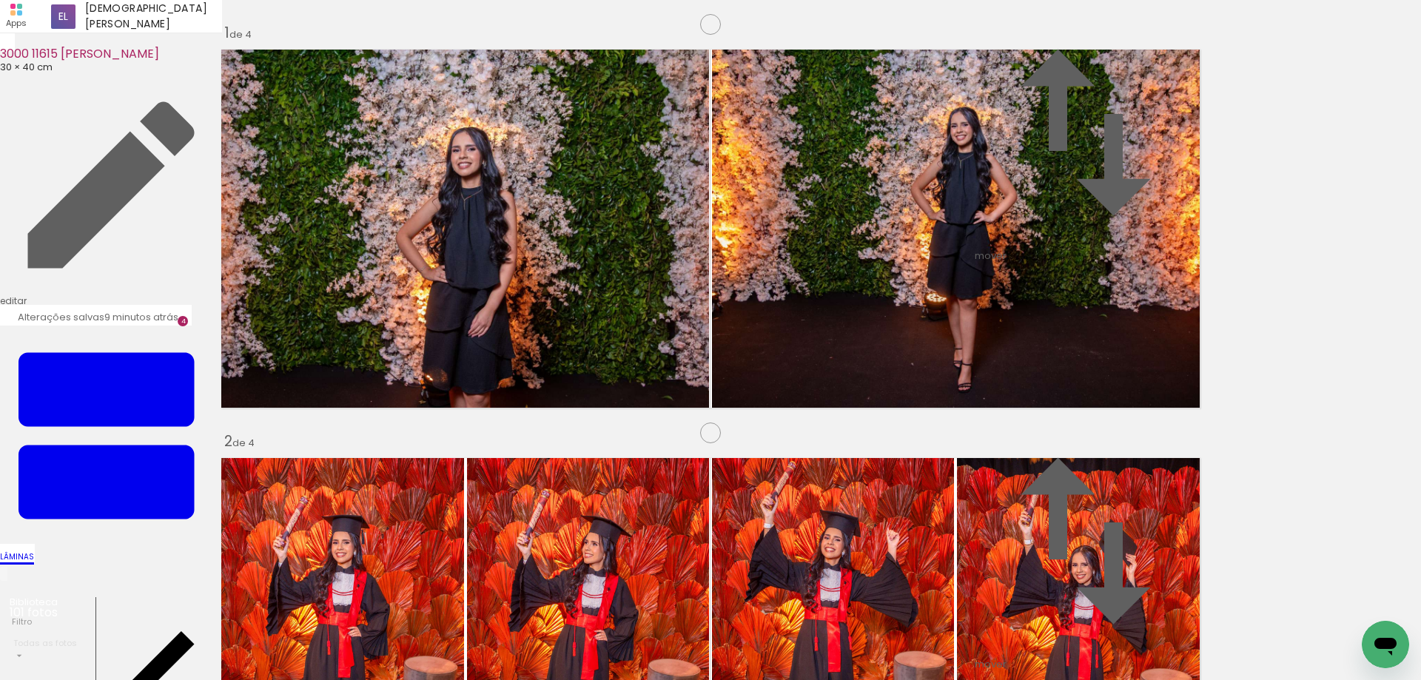
drag, startPoint x: 1009, startPoint y: 286, endPoint x: 994, endPoint y: 341, distance: 56.7
drag, startPoint x: 611, startPoint y: 329, endPoint x: 603, endPoint y: 361, distance: 32.8
drag, startPoint x: 420, startPoint y: 248, endPoint x: 411, endPoint y: 292, distance: 45.1
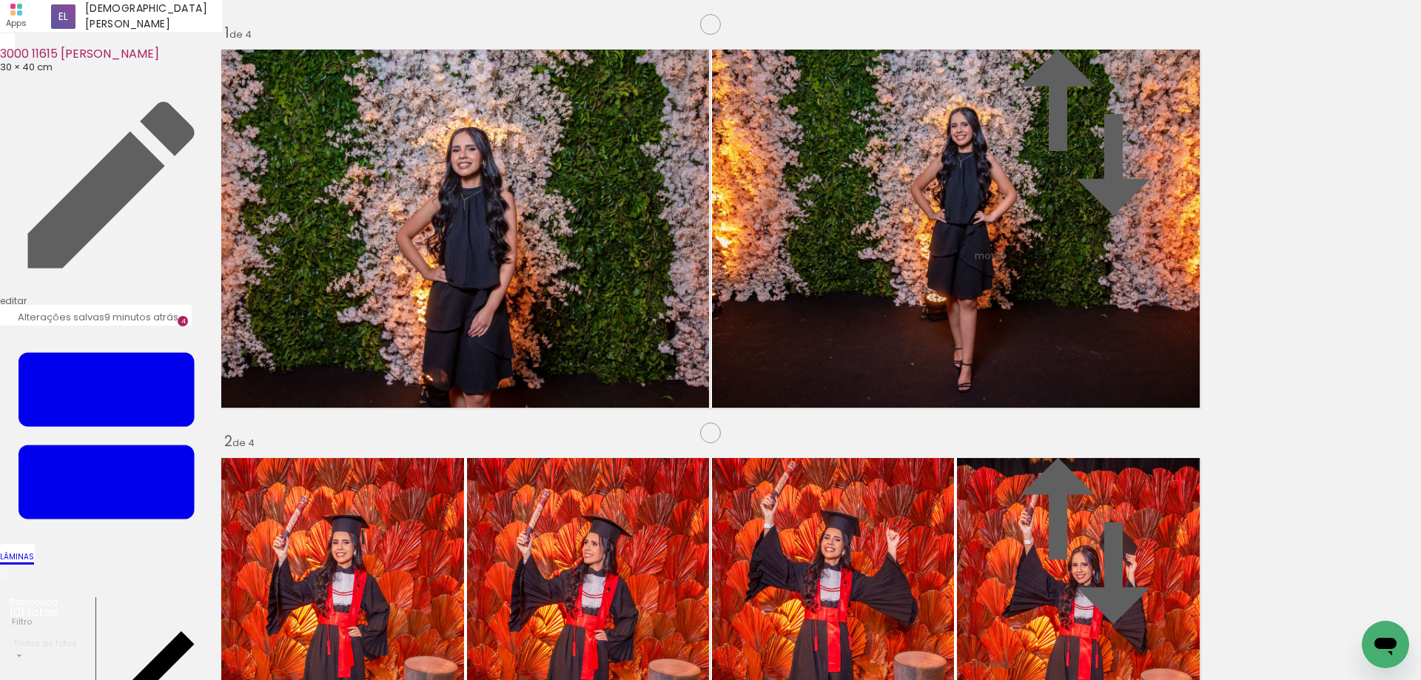
drag, startPoint x: 903, startPoint y: 374, endPoint x: 900, endPoint y: 388, distance: 14.4
drag, startPoint x: 532, startPoint y: 639, endPoint x: 604, endPoint y: 643, distance: 71.9
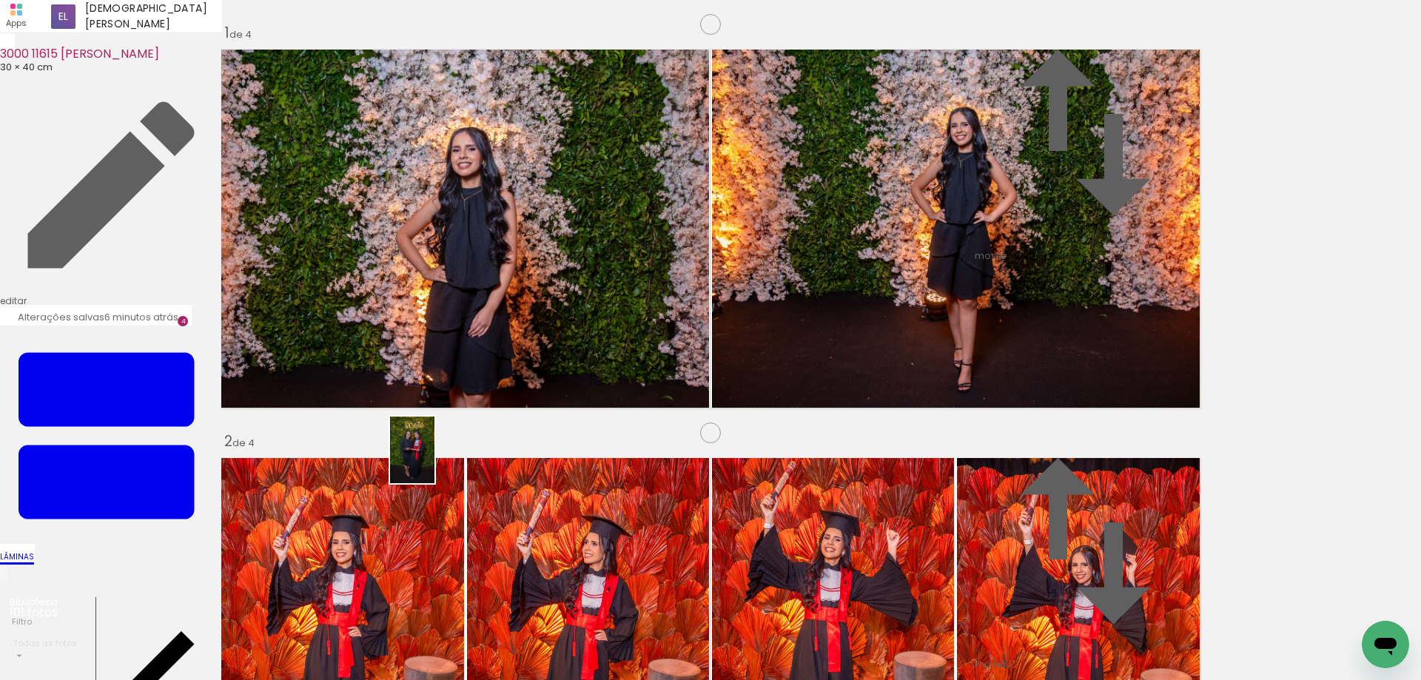
click at [433, 459] on quentale-workspace at bounding box center [710, 340] width 1421 height 680
drag, startPoint x: 603, startPoint y: 641, endPoint x: 531, endPoint y: 332, distance: 316.8
click at [531, 332] on quentale-workspace at bounding box center [710, 340] width 1421 height 680
